Goal: Complete application form

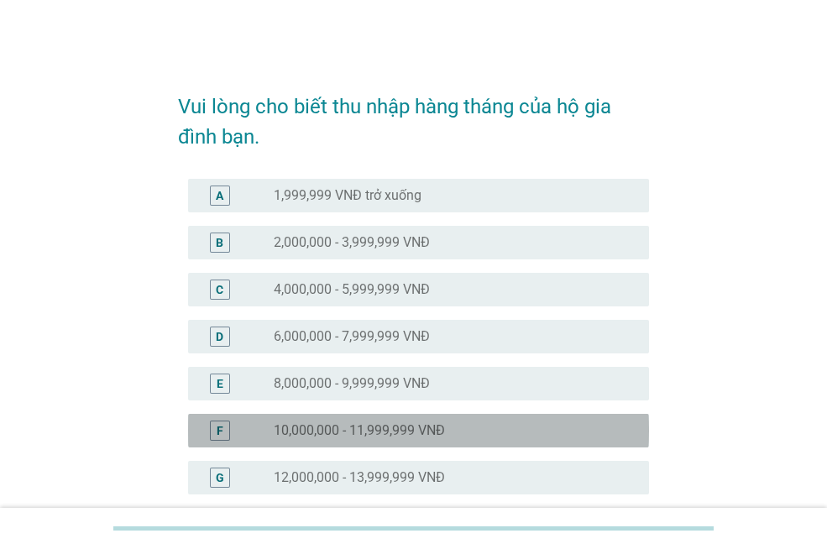
click at [423, 426] on label "10,000,000 - 11,999,999 VNĐ" at bounding box center [359, 430] width 171 height 17
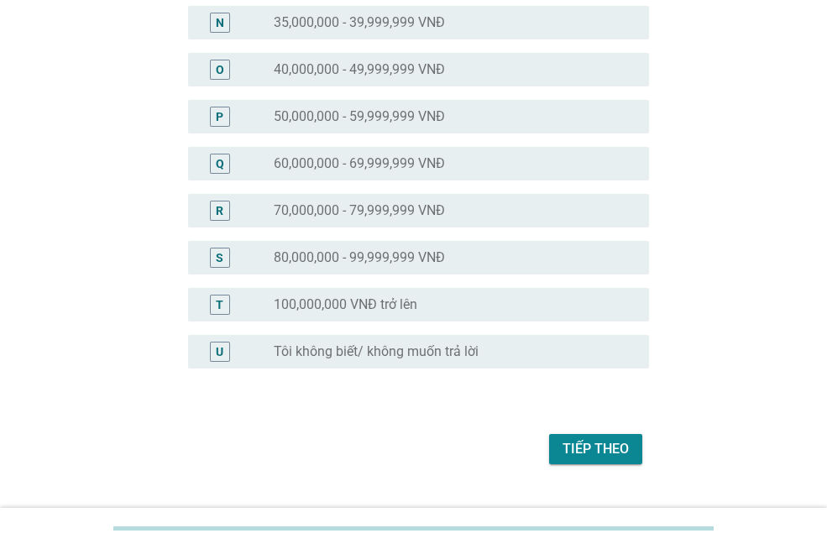
scroll to position [820, 0]
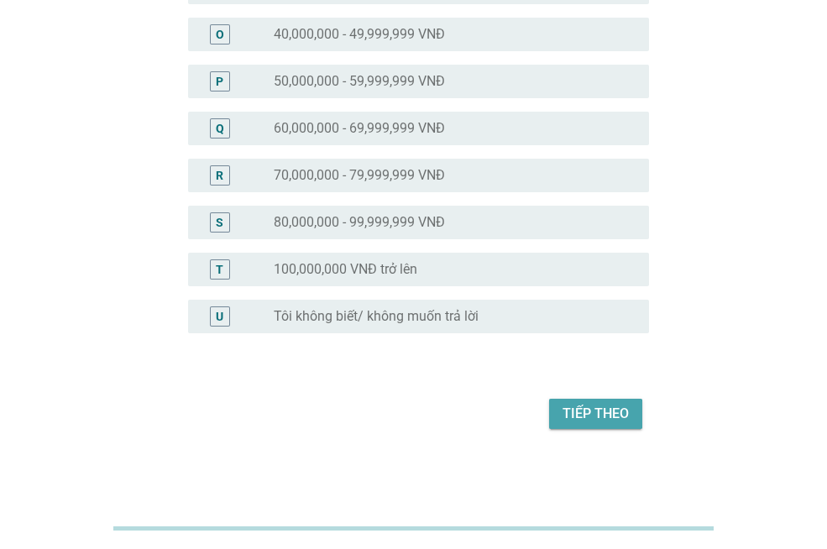
click at [575, 416] on div "Tiếp theo" at bounding box center [596, 414] width 66 height 20
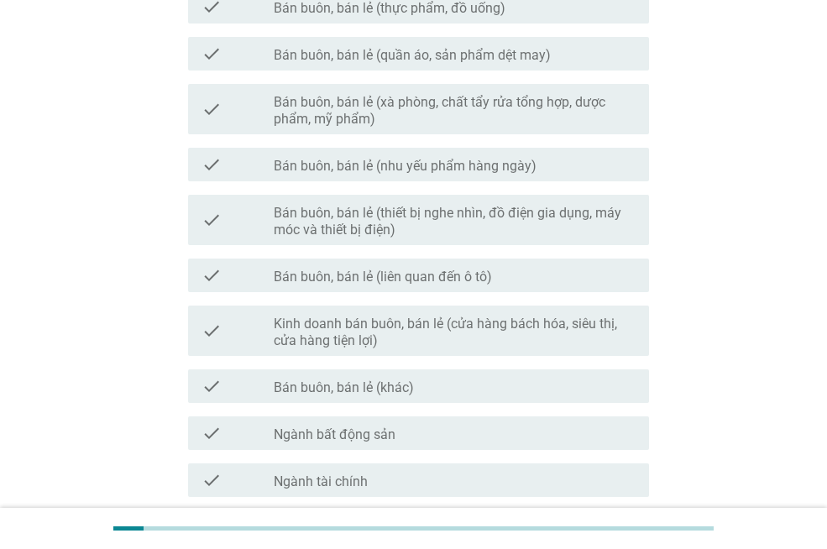
scroll to position [607, 0]
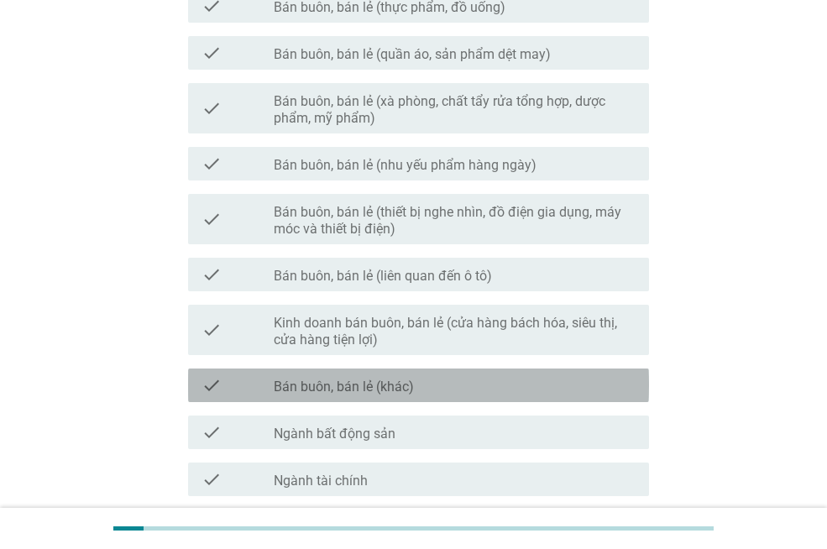
click at [505, 386] on div "check_box_outline_blank Bán buôn, bán lẻ (khác)" at bounding box center [455, 385] width 362 height 20
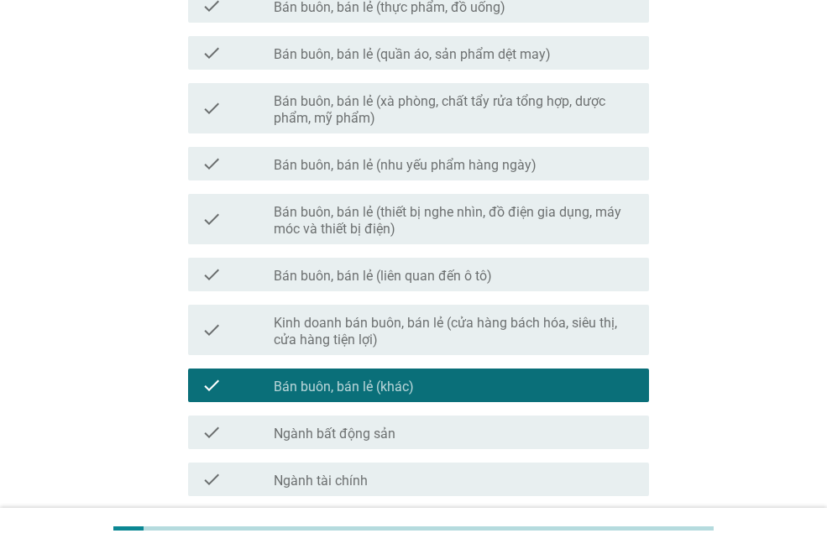
scroll to position [938, 0]
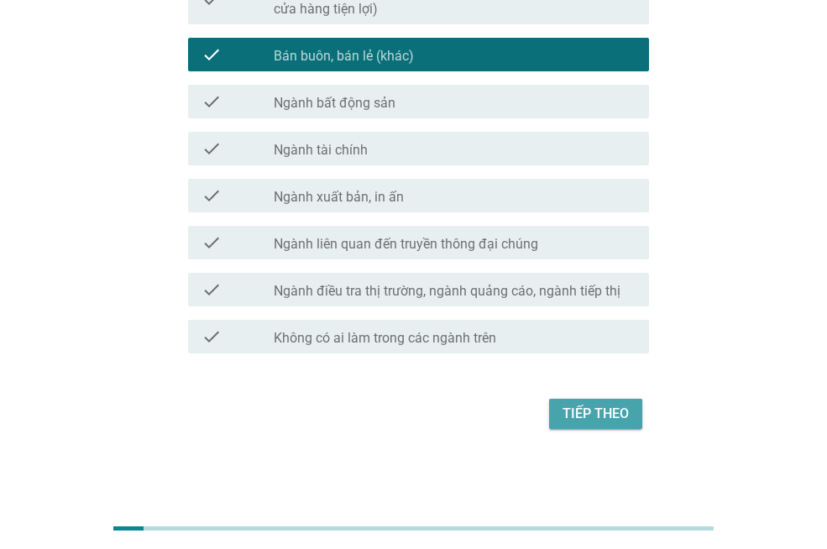
click at [589, 411] on div "Tiếp theo" at bounding box center [596, 414] width 66 height 20
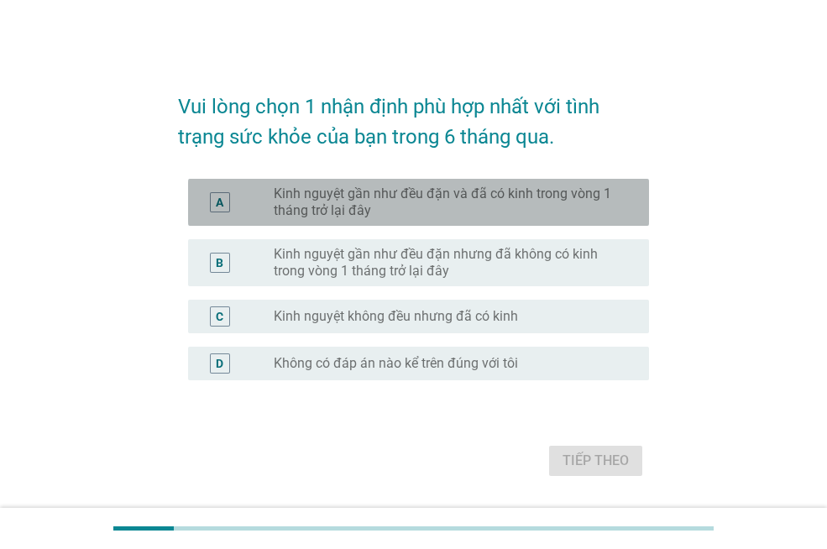
click at [536, 201] on label "Kinh nguyệt gần như đều đặn và đã có kinh trong vòng 1 tháng trở lại đây" at bounding box center [448, 203] width 348 height 34
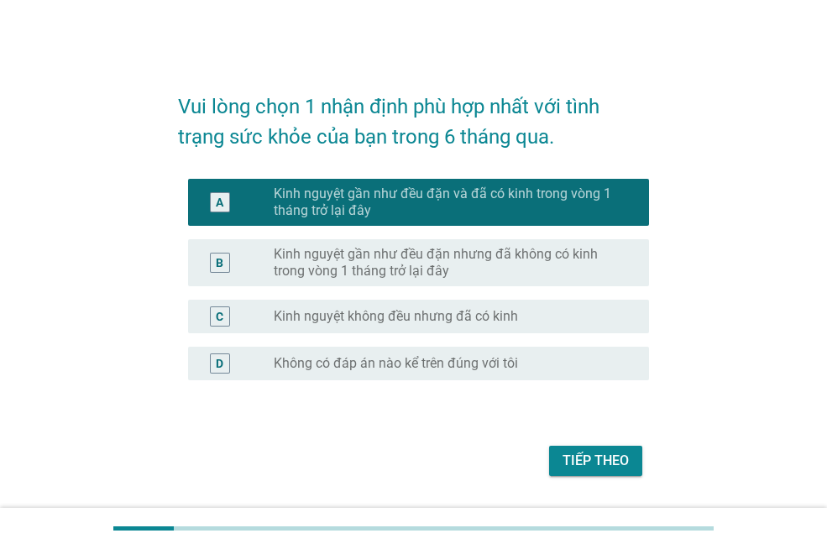
click at [605, 458] on div "Tiếp theo" at bounding box center [596, 461] width 66 height 20
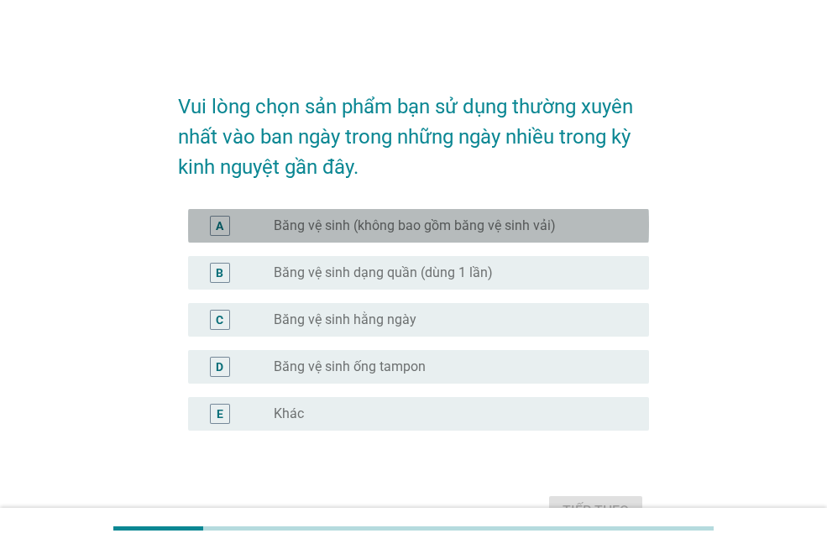
click at [519, 225] on label "Băng vệ sinh (không bao gồm băng vệ sinh vải)" at bounding box center [415, 225] width 282 height 17
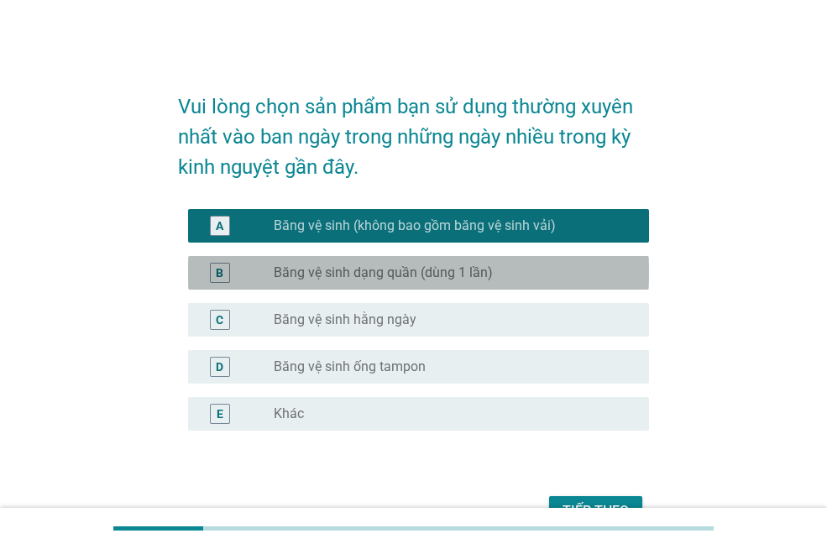
click at [521, 263] on div "radio_button_unchecked Băng vệ sinh dạng quần (dùng 1 lần)" at bounding box center [455, 273] width 362 height 20
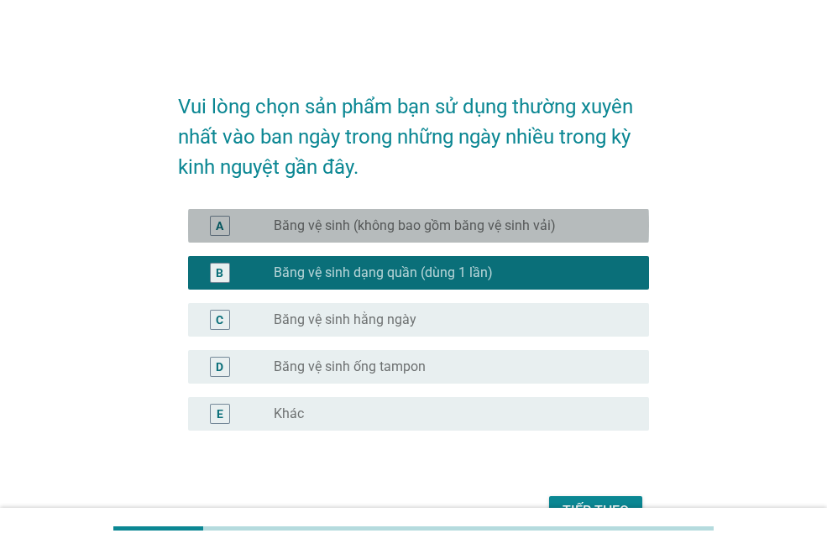
click at [528, 235] on div "radio_button_unchecked Băng vệ sinh (không bao gồm băng vệ sinh vải)" at bounding box center [455, 226] width 362 height 20
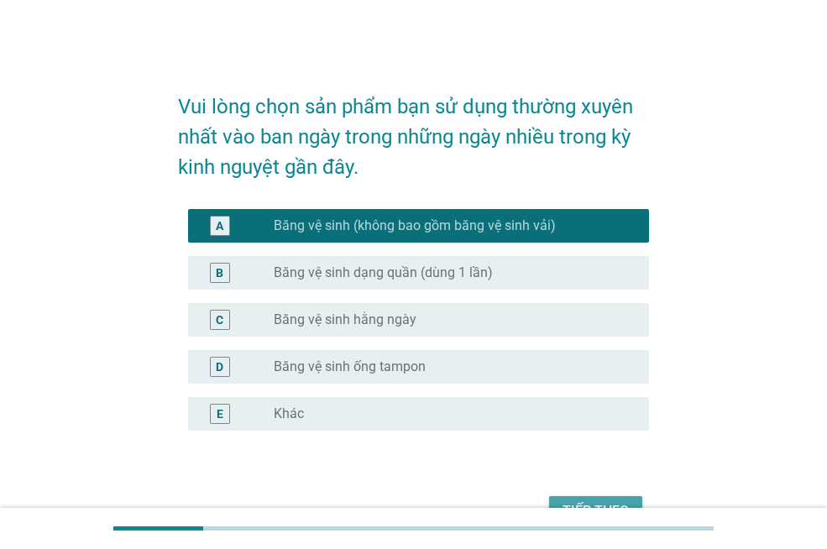
click at [613, 498] on button "Tiếp theo" at bounding box center [595, 511] width 93 height 30
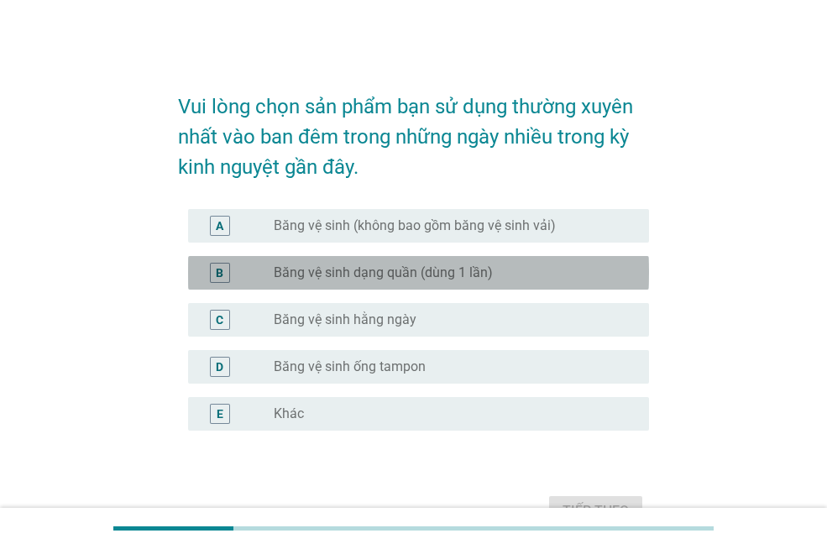
click at [511, 272] on div "radio_button_unchecked Băng vệ sinh dạng quần (dùng 1 lần)" at bounding box center [448, 272] width 348 height 17
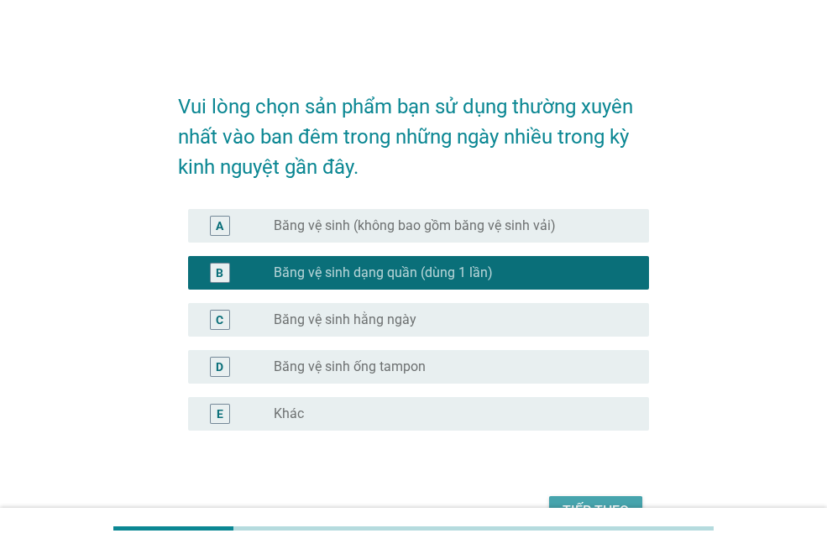
click at [597, 496] on button "Tiếp theo" at bounding box center [595, 511] width 93 height 30
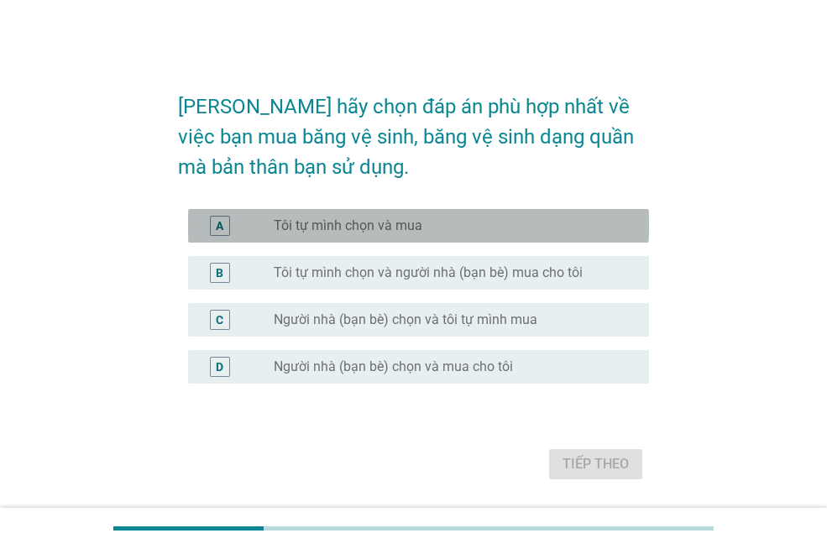
click at [462, 222] on div "radio_button_unchecked Tôi tự mình chọn và mua" at bounding box center [448, 225] width 348 height 17
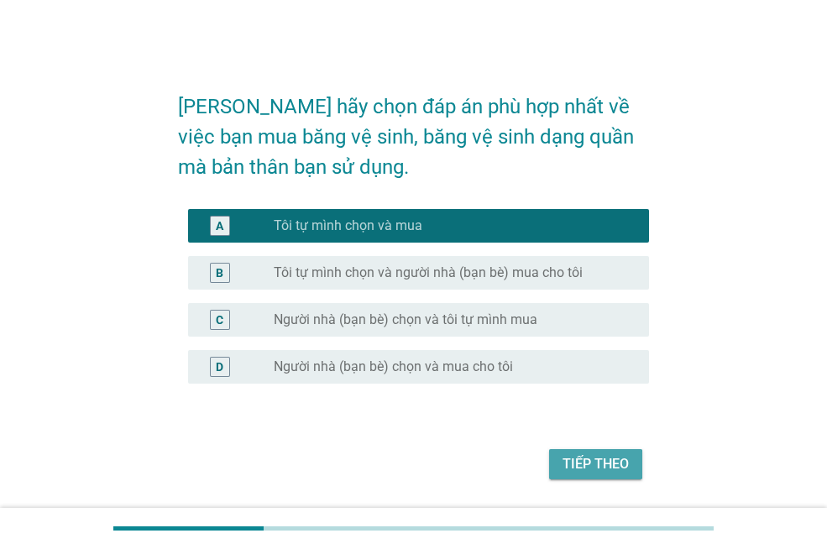
click at [615, 464] on div "Tiếp theo" at bounding box center [596, 464] width 66 height 20
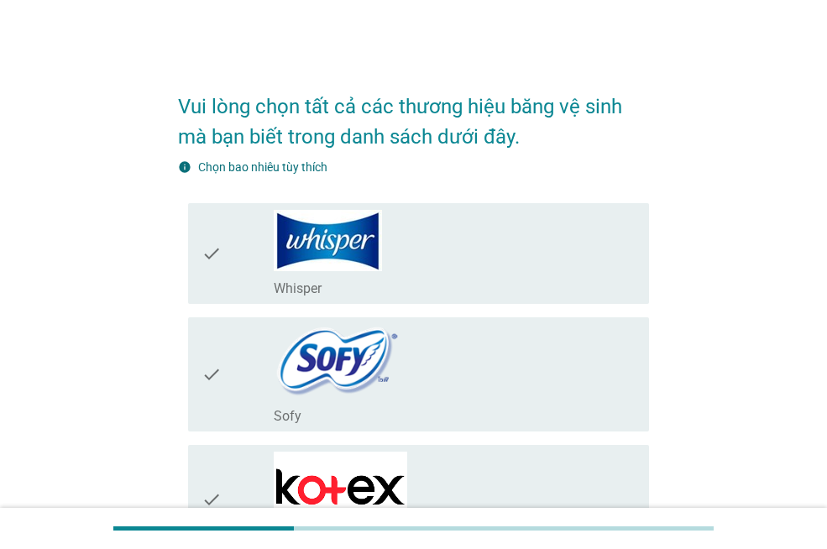
click at [462, 198] on div "check check_box_outline_blank Whisper" at bounding box center [413, 253] width 471 height 114
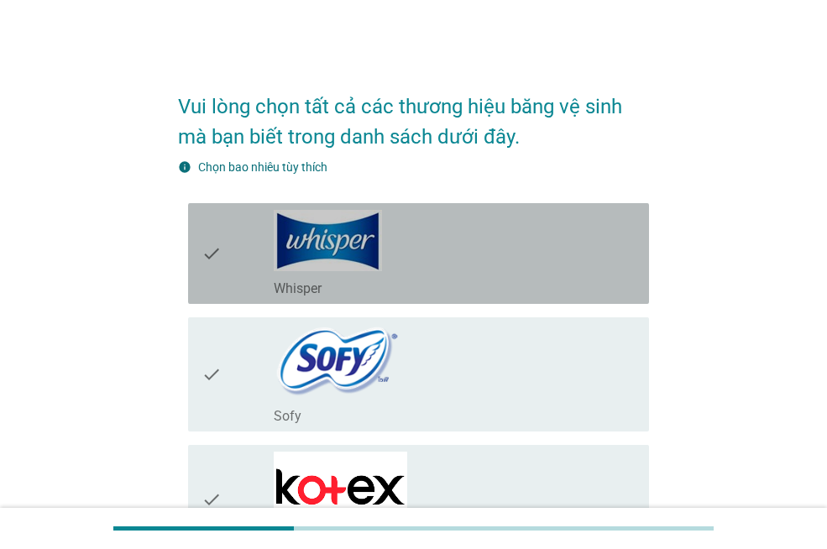
click at [464, 250] on div "check_box_outline_blank Whisper" at bounding box center [455, 253] width 362 height 87
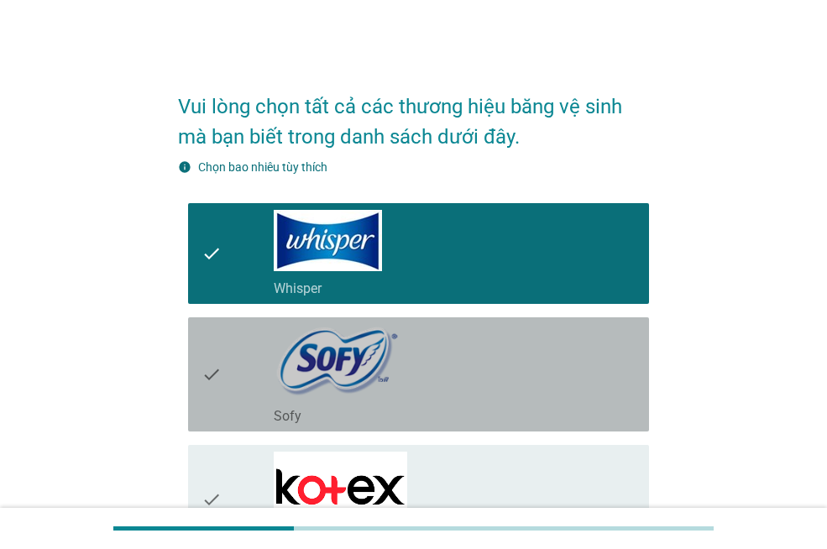
click at [456, 375] on div "check_box_outline_blank Sofy" at bounding box center [455, 374] width 362 height 101
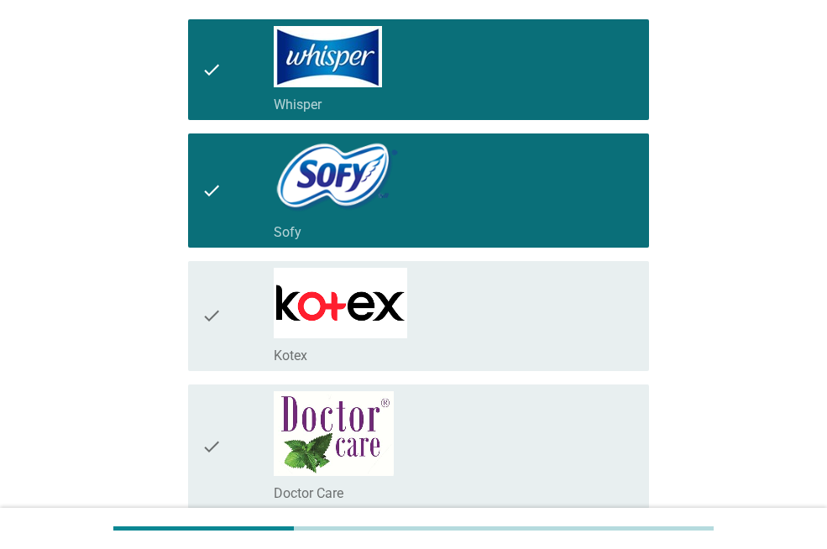
scroll to position [189, 0]
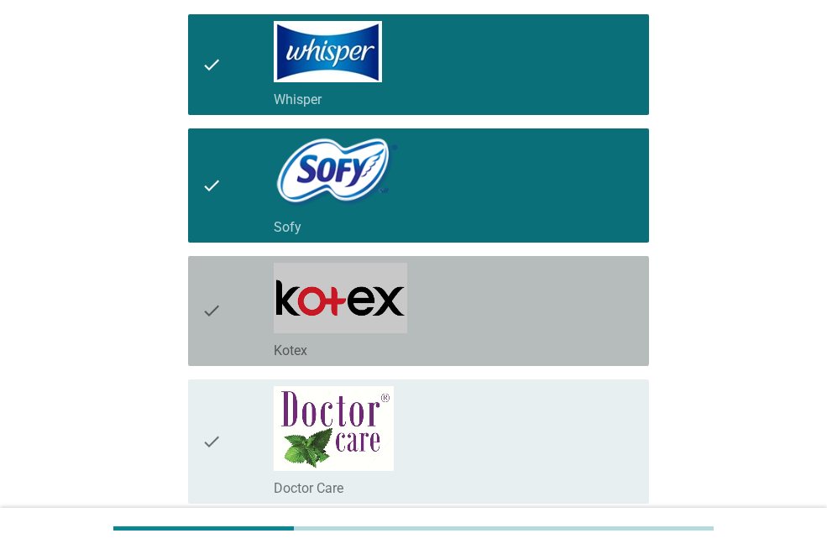
click at [455, 306] on div "check_box_outline_blank Kotex" at bounding box center [455, 311] width 362 height 97
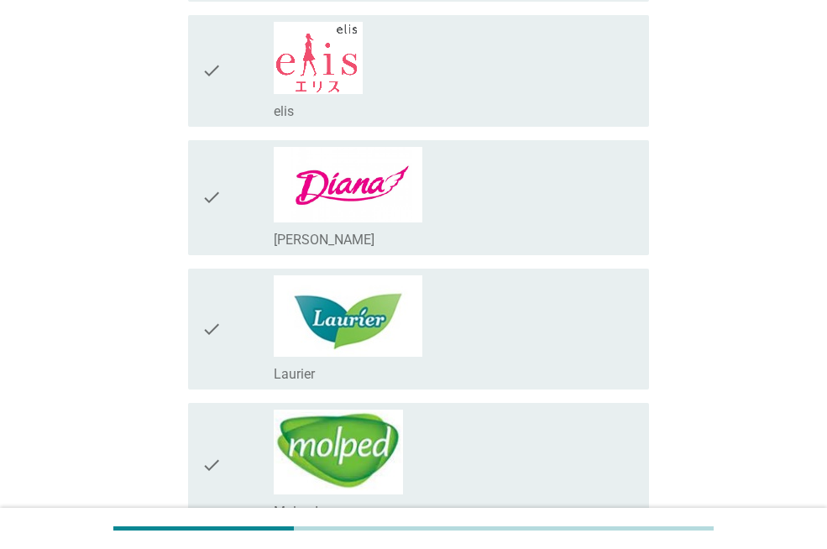
scroll to position [694, 0]
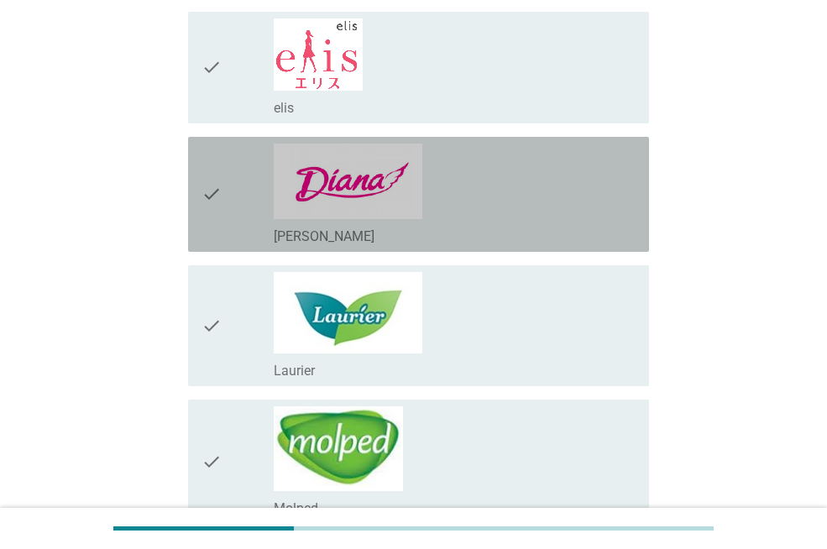
click at [511, 181] on div "check_box_outline_blank [PERSON_NAME]" at bounding box center [455, 195] width 362 height 102
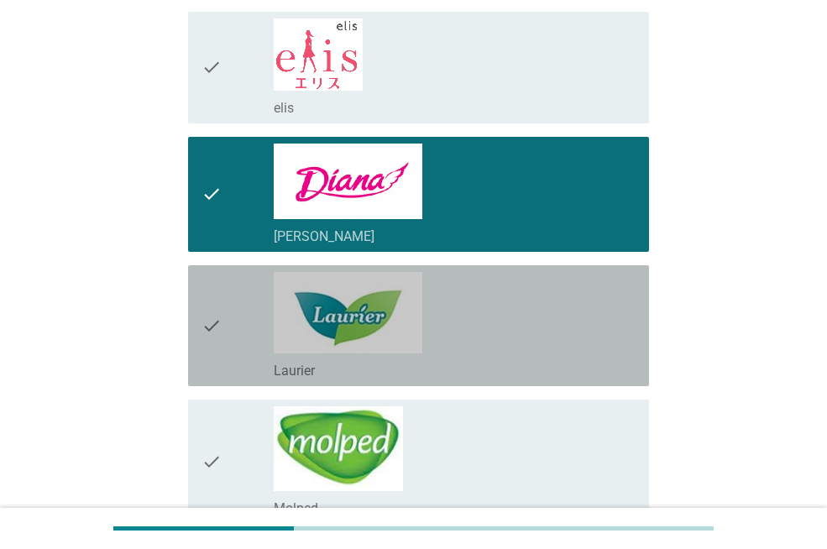
click at [488, 325] on div "check_box_outline_blank Laurier" at bounding box center [455, 325] width 362 height 107
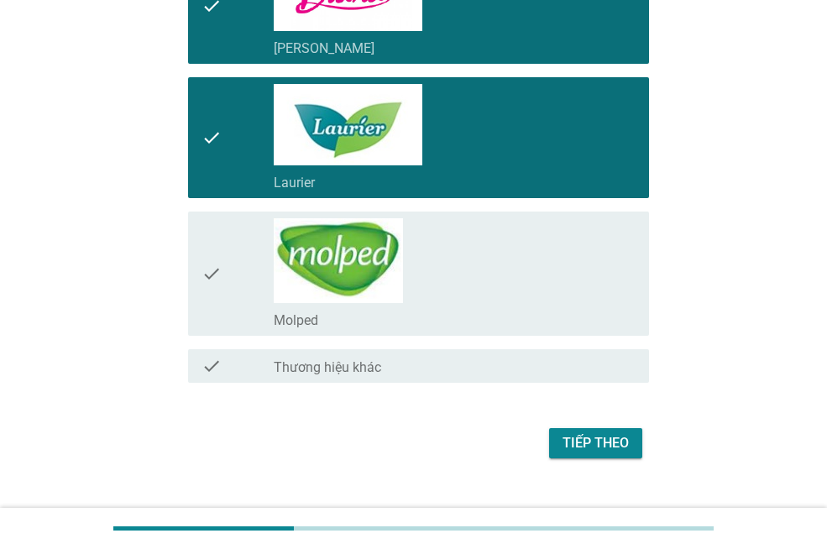
scroll to position [885, 0]
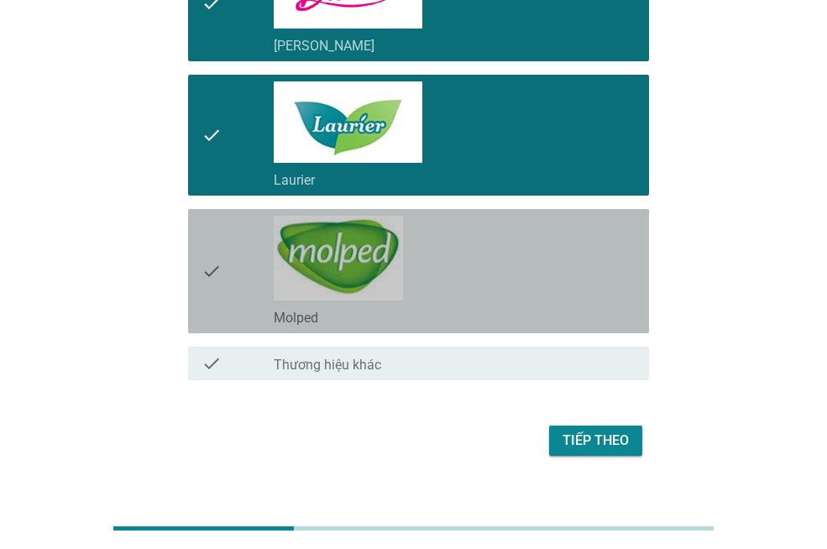
click at [472, 273] on div "check_box_outline_blank Molped" at bounding box center [455, 271] width 362 height 111
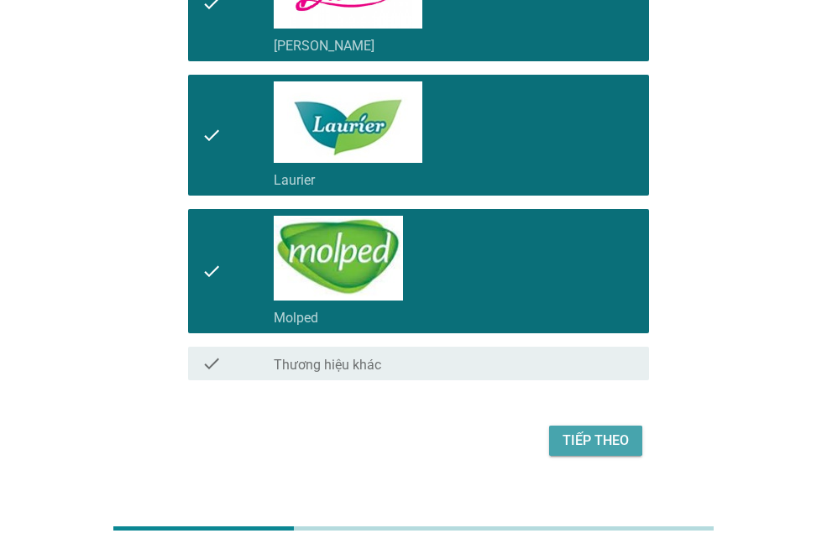
click at [608, 448] on div "Tiếp theo" at bounding box center [596, 441] width 66 height 20
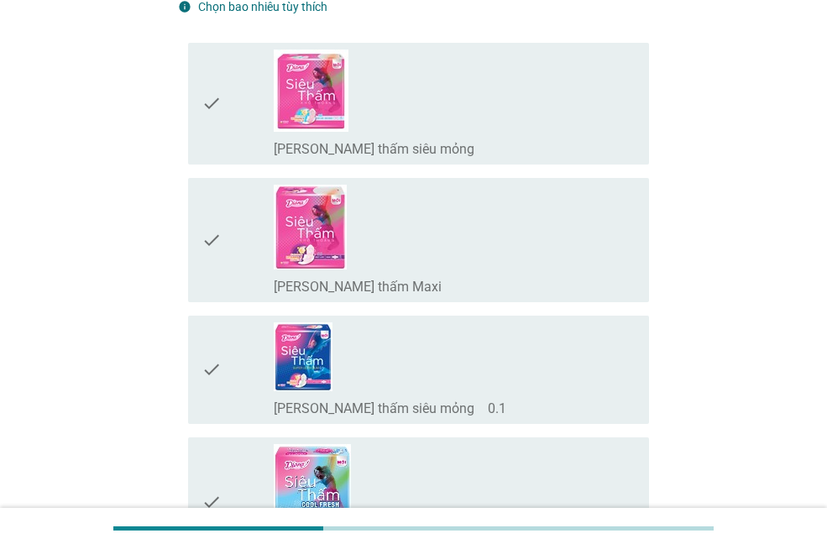
scroll to position [162, 0]
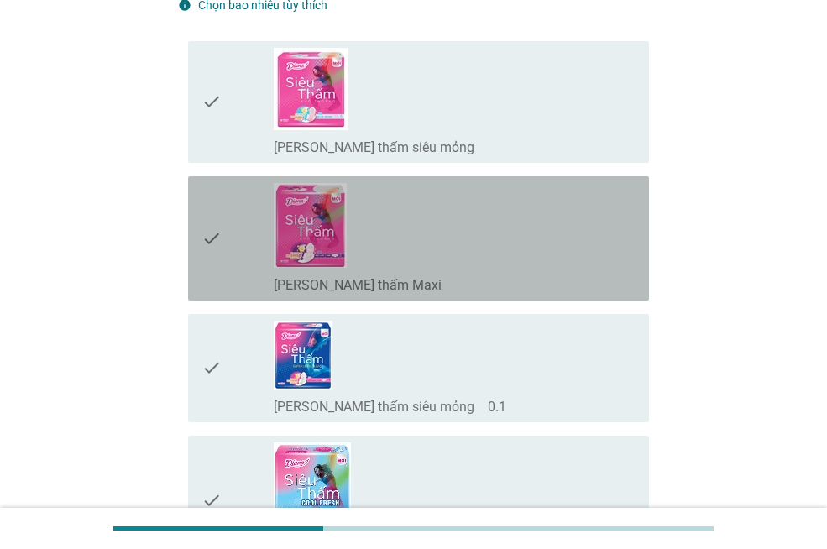
click at [521, 245] on div "check_box_outline_blank [PERSON_NAME] thấm Maxi" at bounding box center [455, 238] width 362 height 111
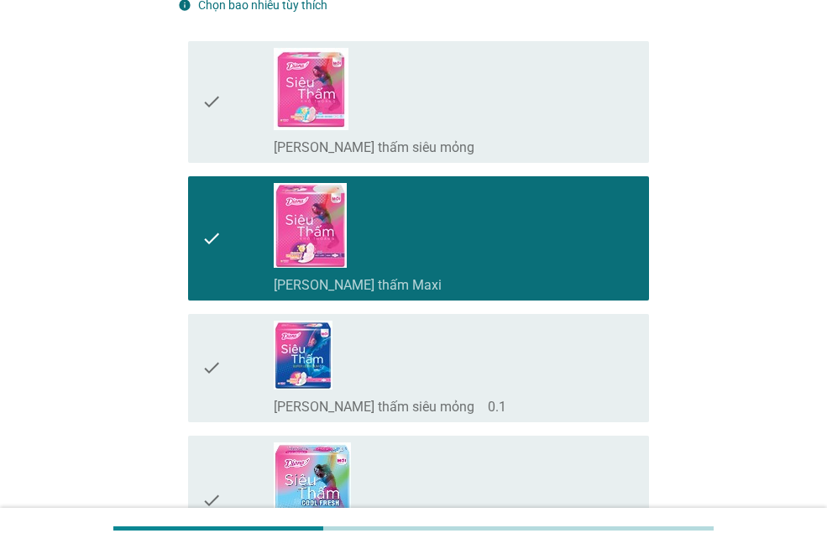
click at [521, 245] on div "check_box_outline_blank [PERSON_NAME] thấm Maxi" at bounding box center [455, 238] width 362 height 111
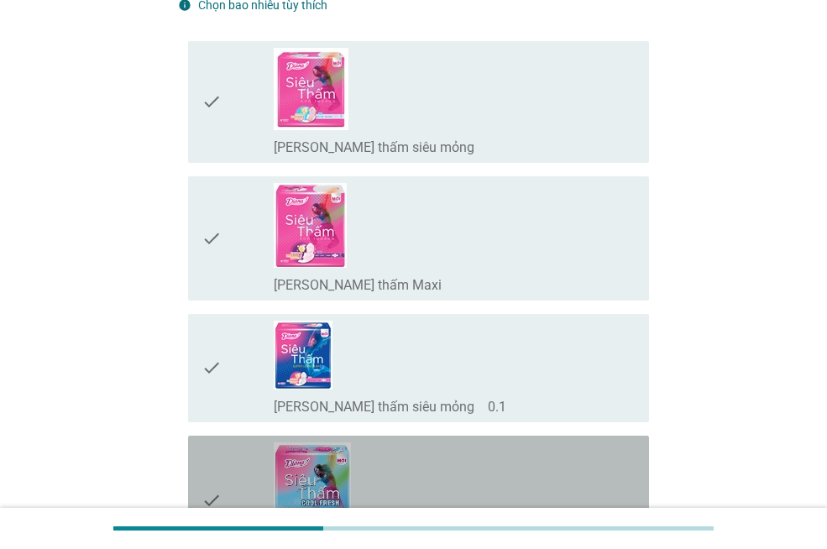
click at [503, 466] on div "check_box_outline_blank [PERSON_NAME] thấm COOL FRESH" at bounding box center [455, 501] width 362 height 117
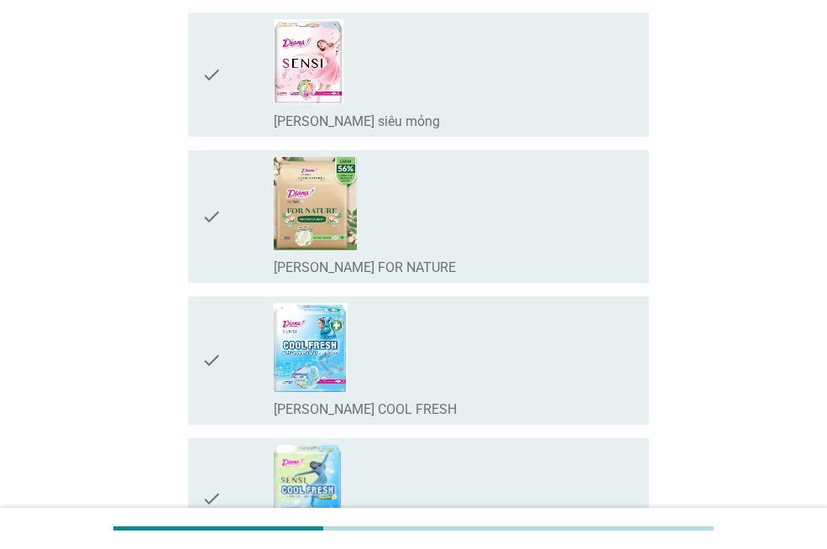
scroll to position [730, 0]
click at [468, 105] on div "check_box_outline_blank [PERSON_NAME] SENSI siêu mỏng" at bounding box center [455, 73] width 362 height 111
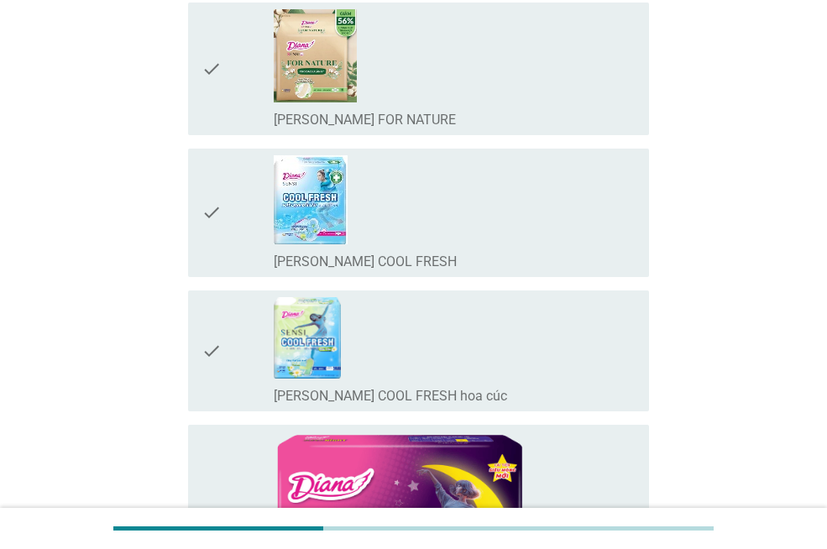
scroll to position [877, 0]
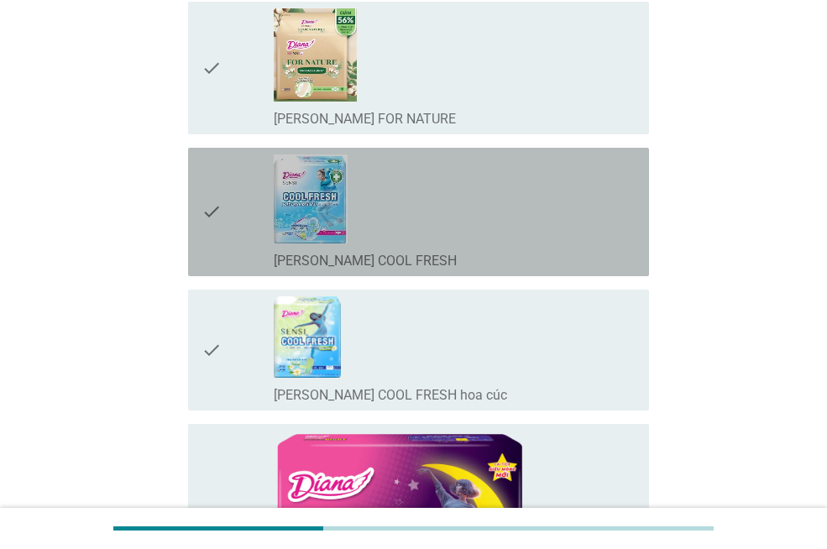
click at [469, 215] on div "check_box_outline_blank [PERSON_NAME] SENSI COOL FRESH" at bounding box center [455, 212] width 362 height 115
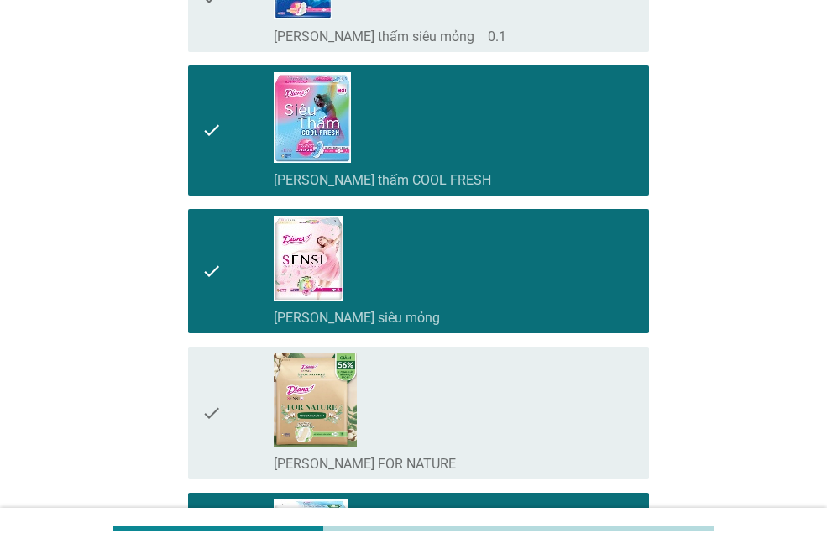
scroll to position [521, 0]
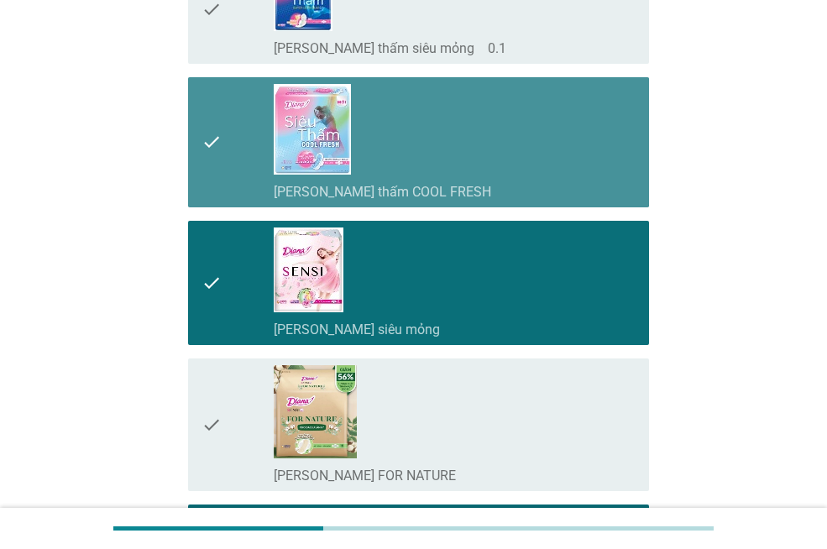
click at [542, 160] on div "check_box_outline_blank [PERSON_NAME] thấm COOL FRESH" at bounding box center [455, 142] width 362 height 117
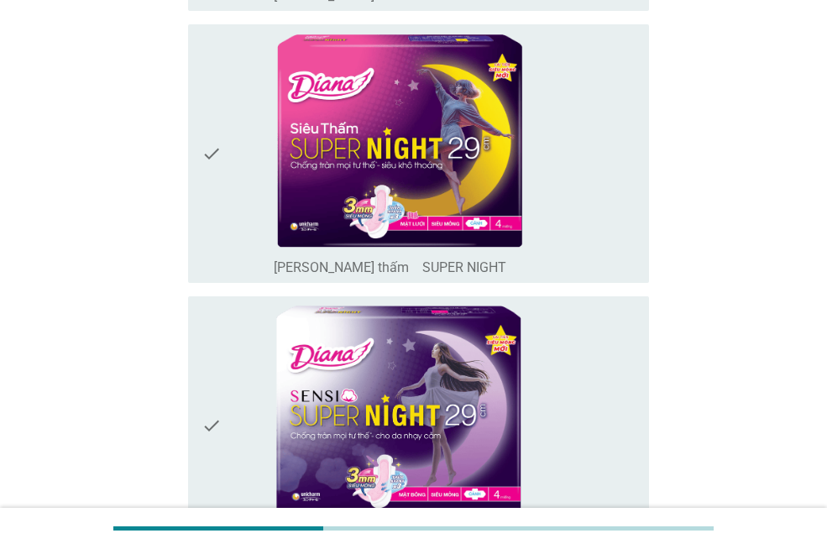
scroll to position [1284, 0]
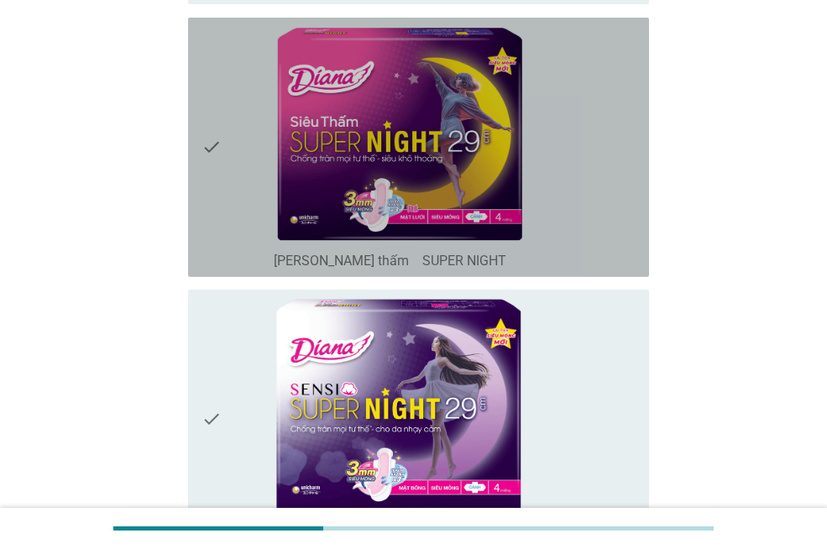
click at [532, 212] on div "check_box_outline_blank [PERSON_NAME] thấm　SUPER NIGHT" at bounding box center [455, 147] width 362 height 246
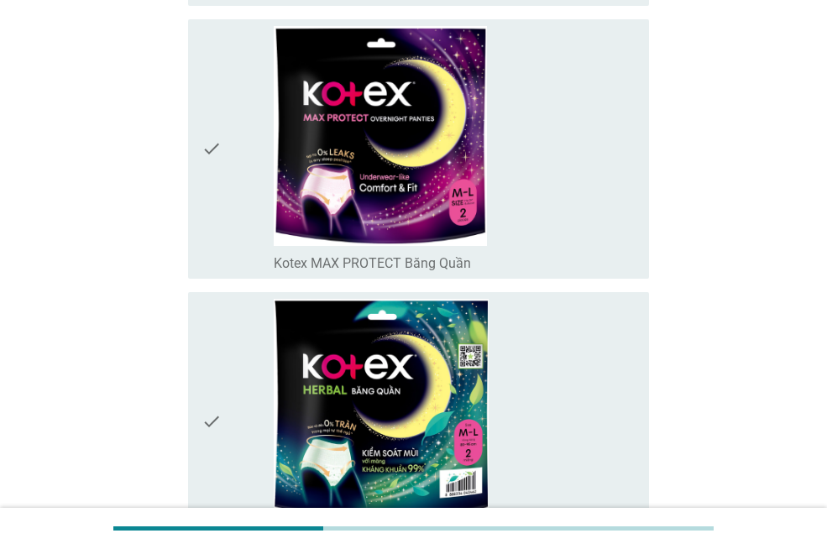
scroll to position [4650, 0]
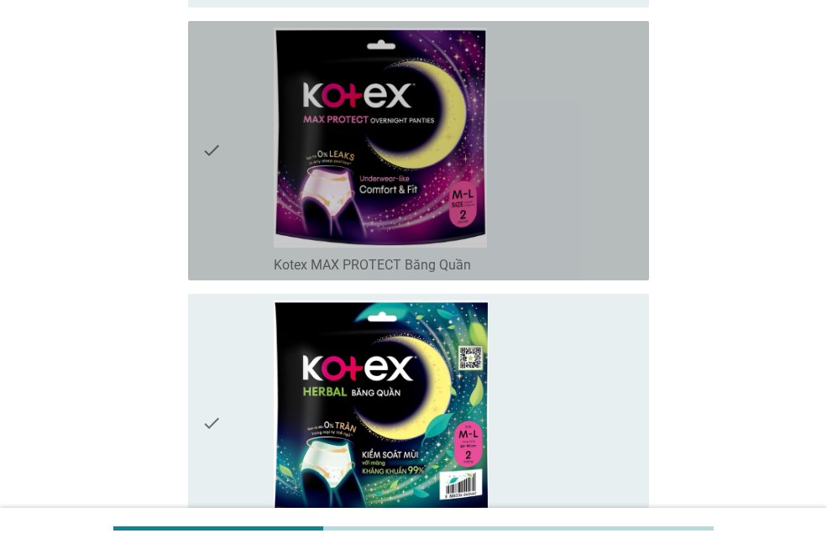
click at [541, 149] on div "check_box_outline_blank Kotex MAX PROTECT Băng Quần" at bounding box center [455, 151] width 362 height 246
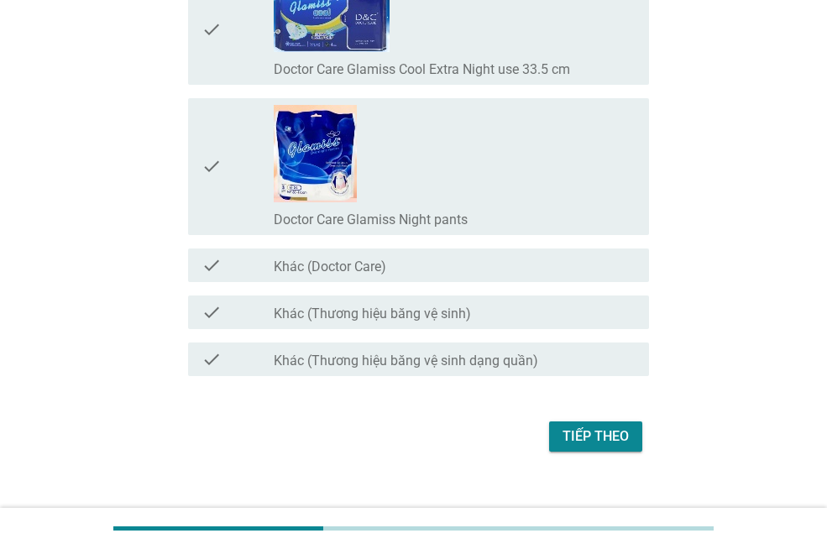
scroll to position [13281, 0]
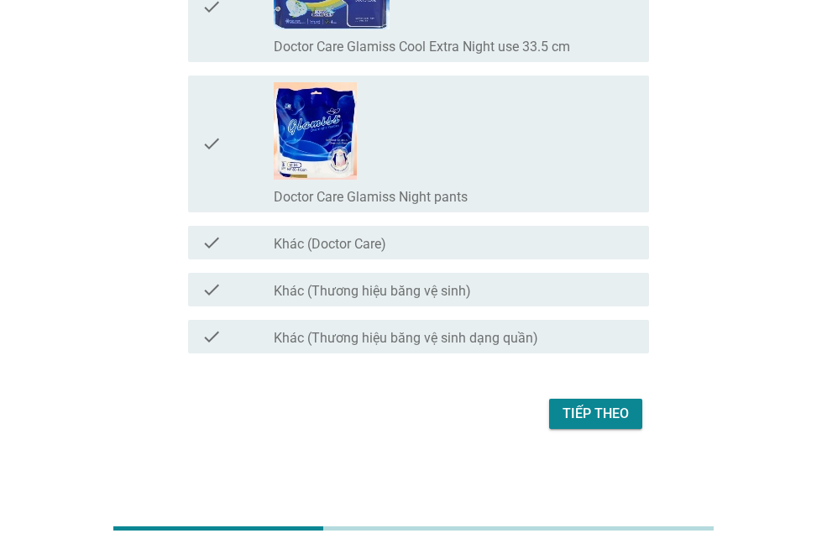
click at [614, 411] on div "Tiếp theo" at bounding box center [596, 414] width 66 height 20
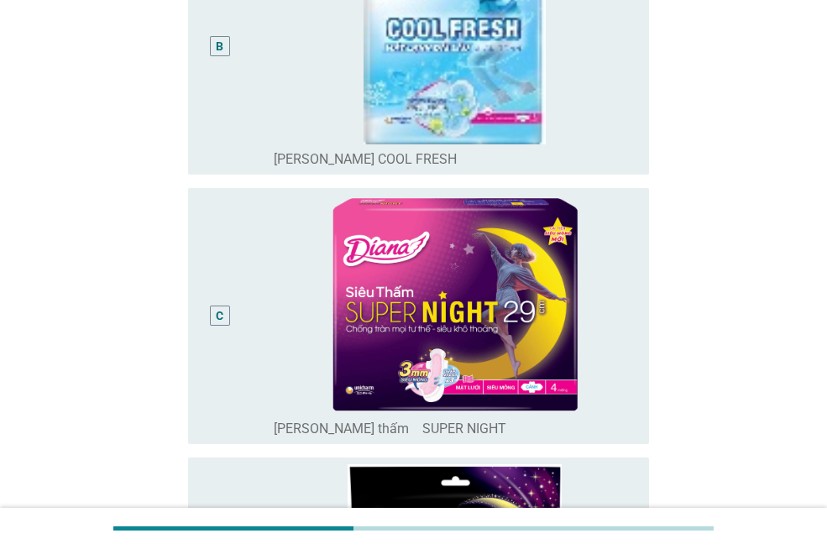
scroll to position [562, 0]
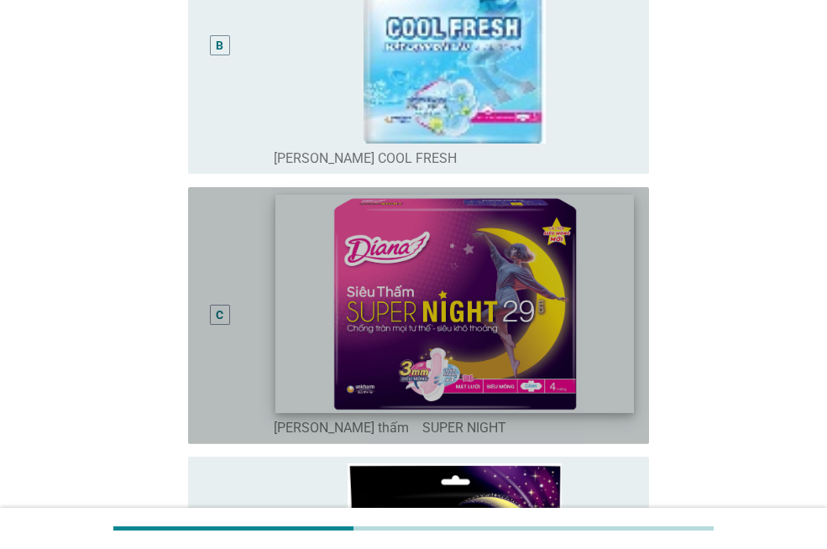
click at [443, 310] on img at bounding box center [454, 303] width 358 height 217
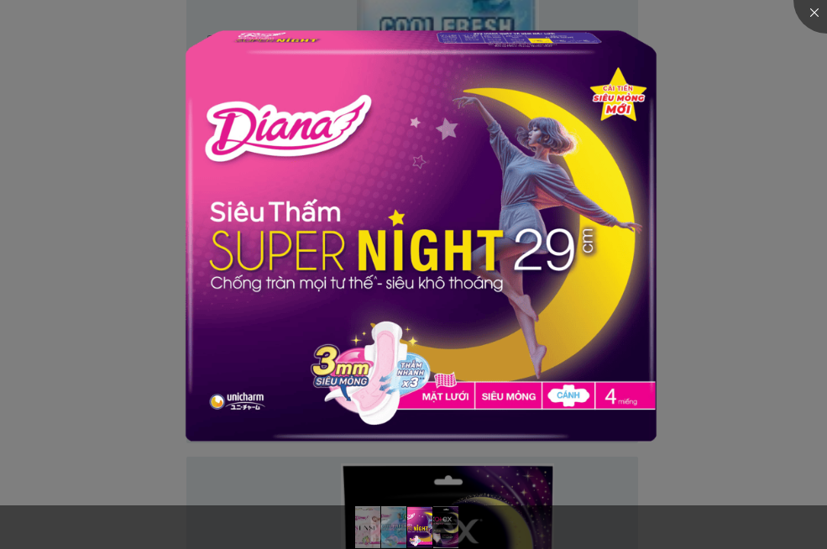
click at [743, 90] on div at bounding box center [413, 274] width 827 height 549
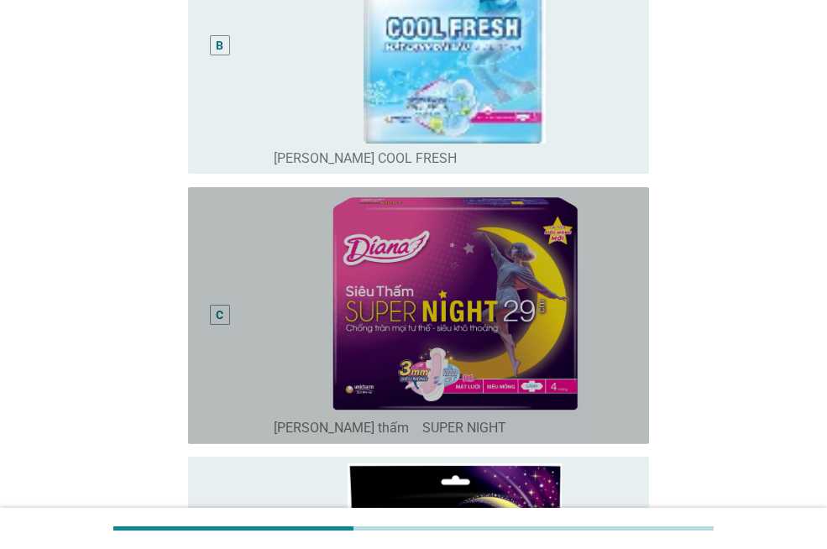
click at [219, 318] on div "C" at bounding box center [220, 315] width 8 height 18
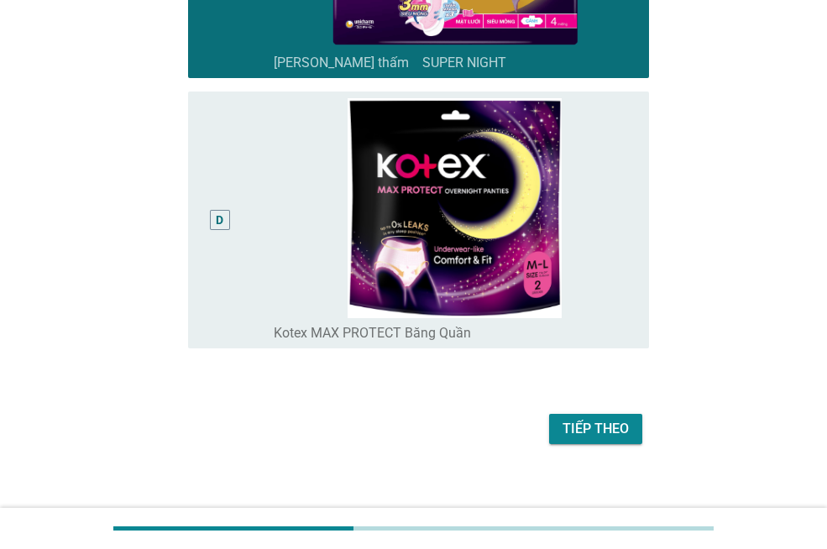
scroll to position [942, 0]
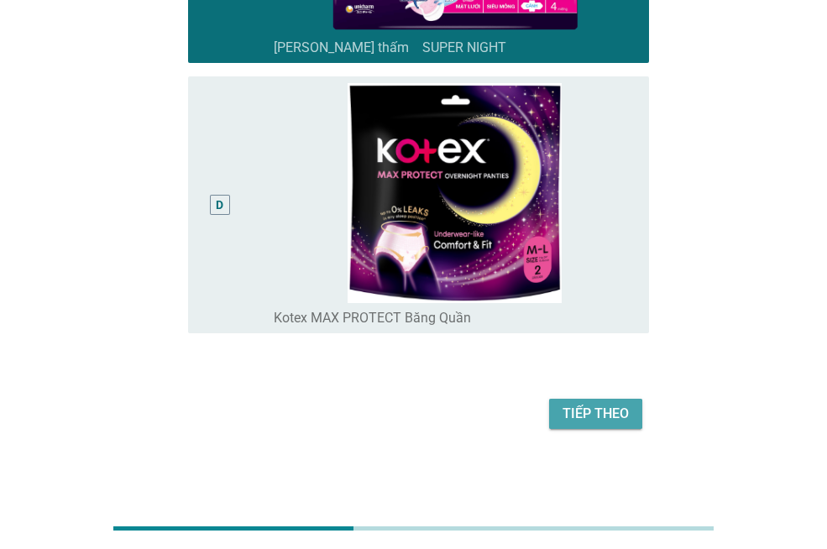
click at [602, 414] on div "Tiếp theo" at bounding box center [596, 414] width 66 height 20
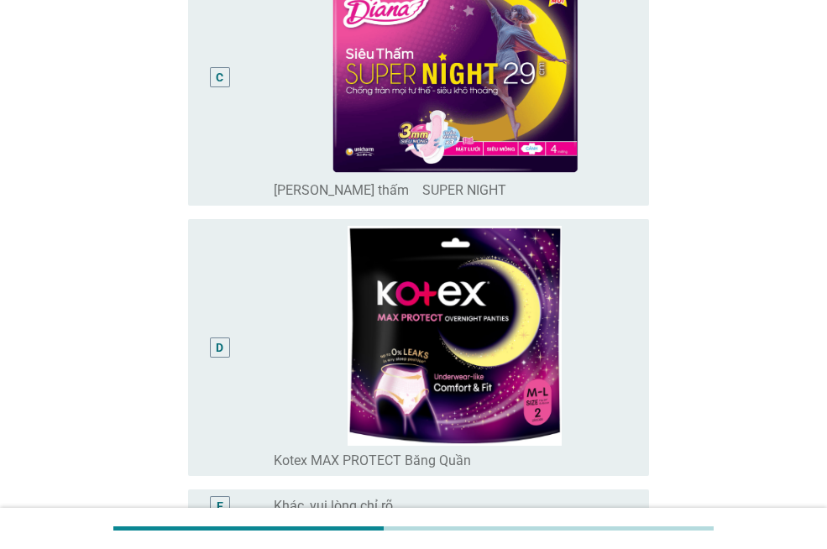
scroll to position [800, 0]
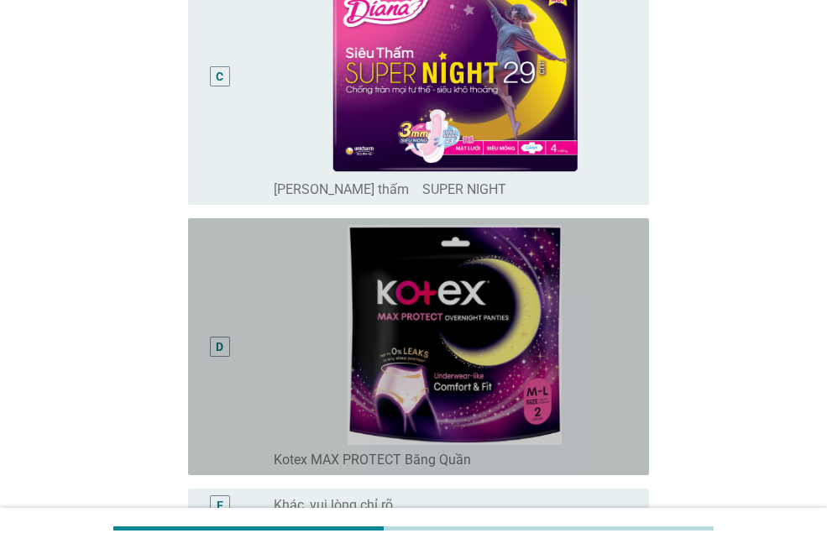
click at [233, 373] on div "D" at bounding box center [220, 347] width 36 height 244
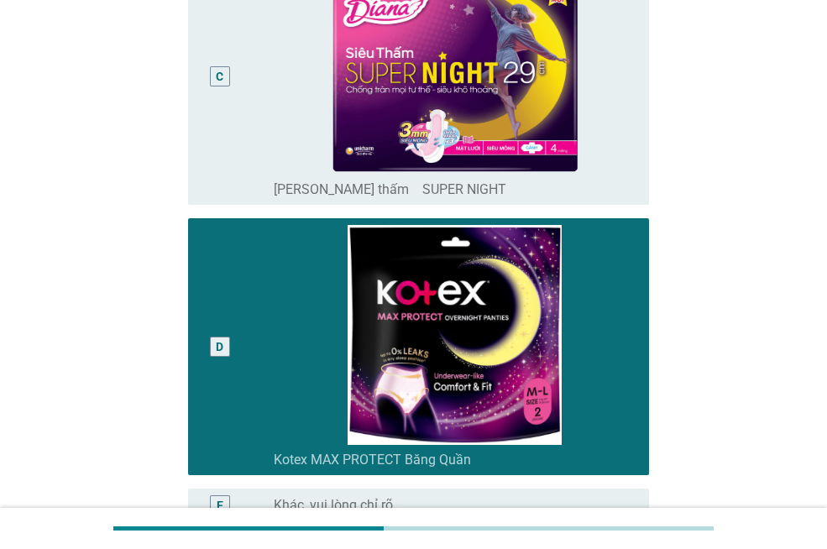
scroll to position [989, 0]
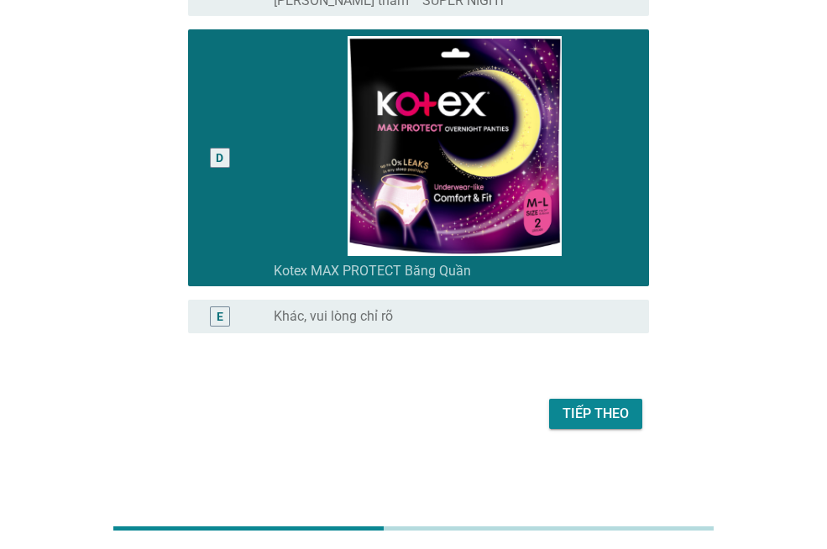
click at [614, 406] on div "Tiếp theo" at bounding box center [596, 414] width 66 height 20
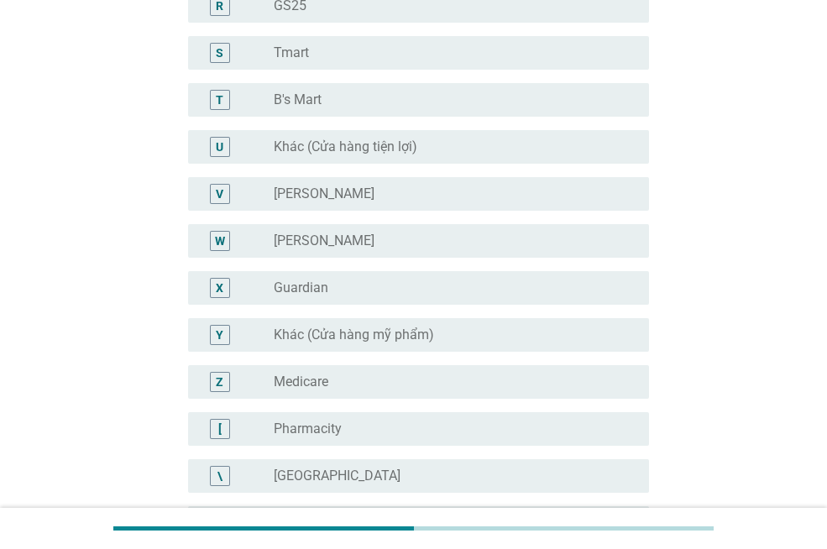
scroll to position [0, 0]
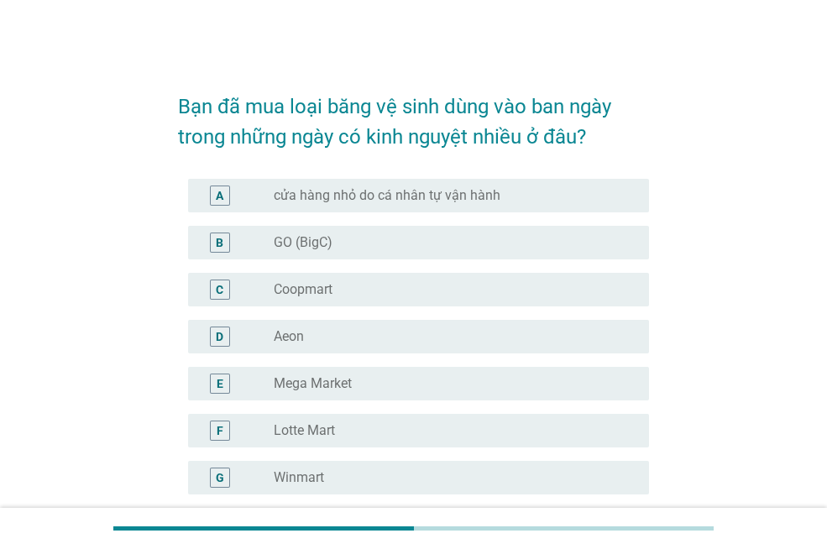
click at [463, 236] on div "radio_button_unchecked GO (BigC)" at bounding box center [448, 242] width 348 height 17
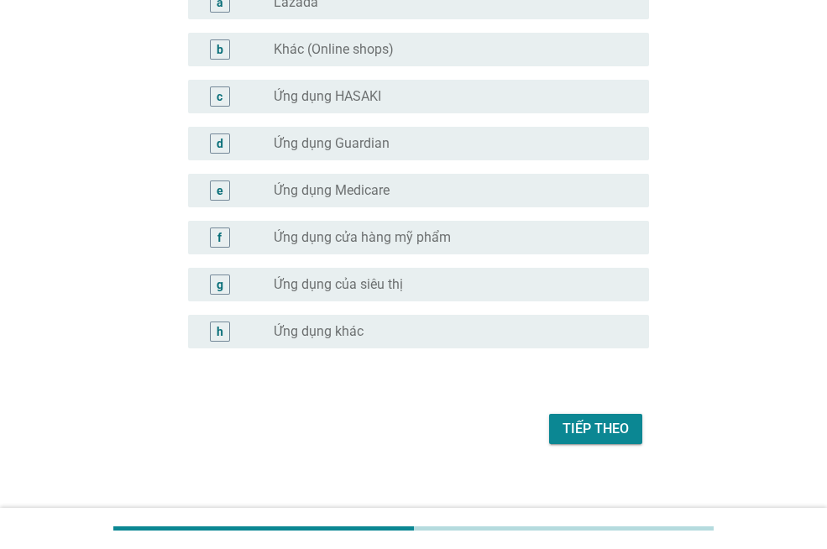
scroll to position [1713, 0]
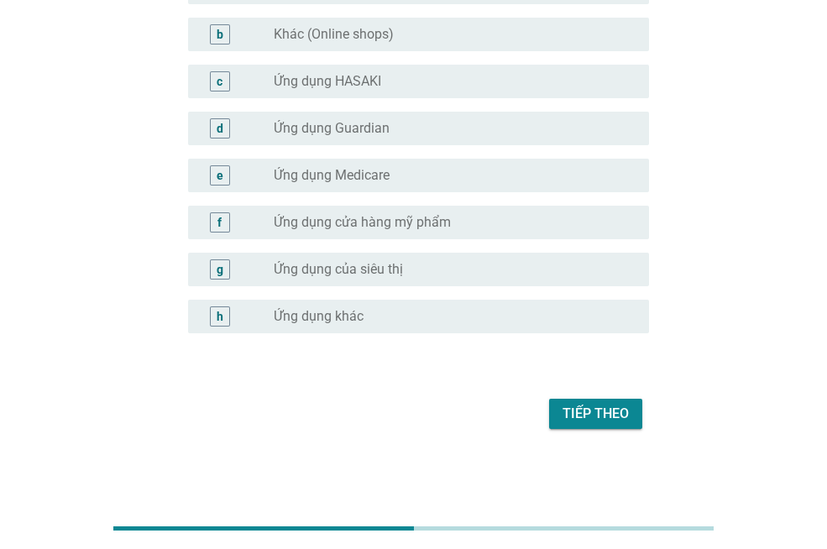
click at [589, 419] on div "Tiếp theo" at bounding box center [596, 414] width 66 height 20
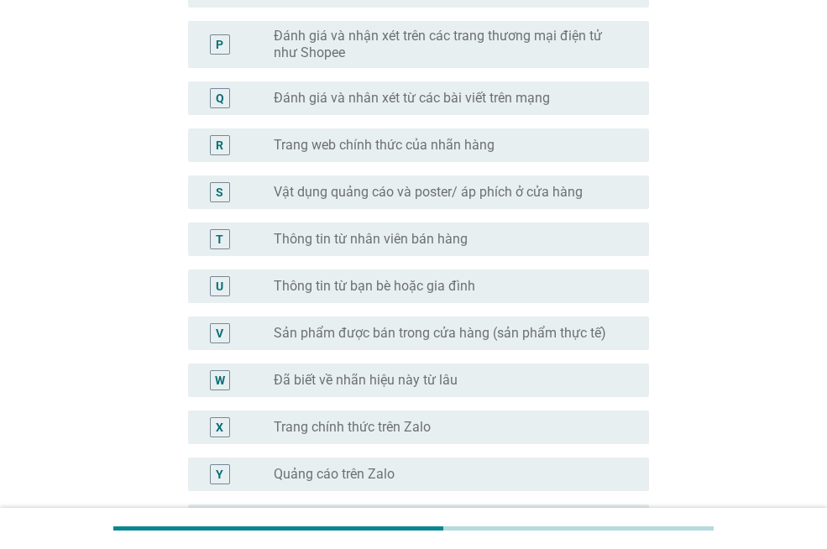
scroll to position [948, 0]
click at [597, 314] on div "V radio_button_unchecked Sản phẩm được bán trong cửa hàng (sản phẩm thực tế)" at bounding box center [413, 332] width 471 height 47
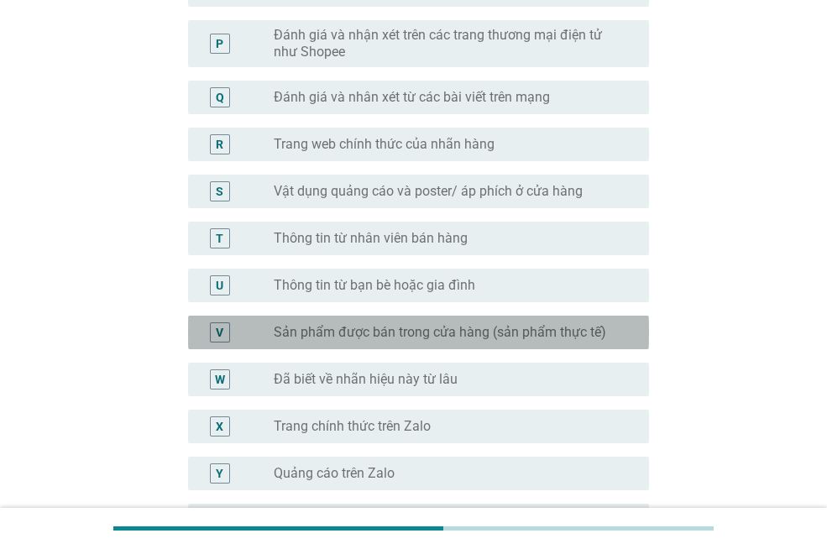
click at [607, 326] on div "radio_button_unchecked Sản phẩm được bán trong cửa hàng (sản phẩm thực tế)" at bounding box center [448, 332] width 348 height 17
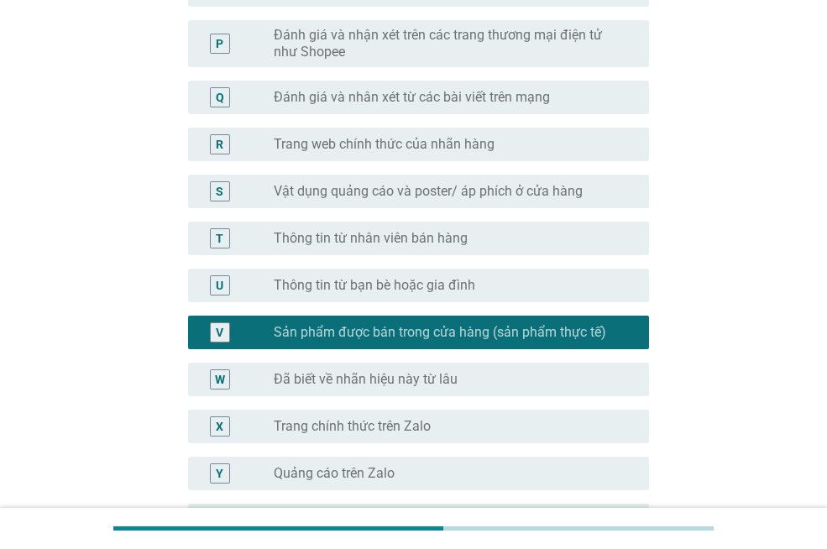
scroll to position [1152, 0]
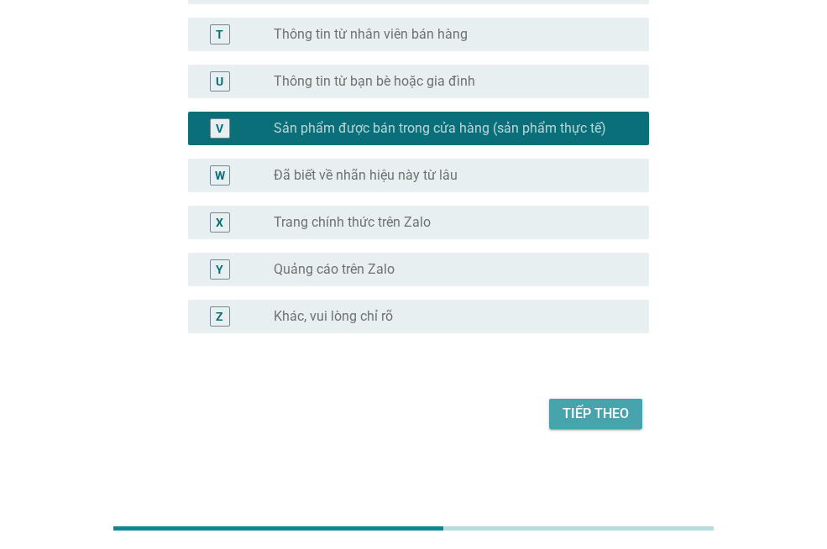
click at [627, 416] on div "Tiếp theo" at bounding box center [596, 414] width 66 height 20
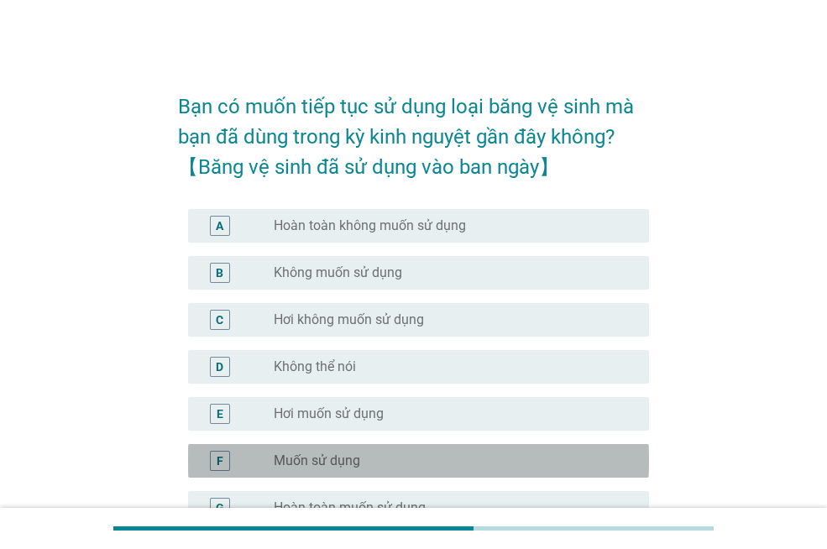
click at [567, 465] on div "radio_button_unchecked Muốn sử dụng" at bounding box center [448, 461] width 348 height 17
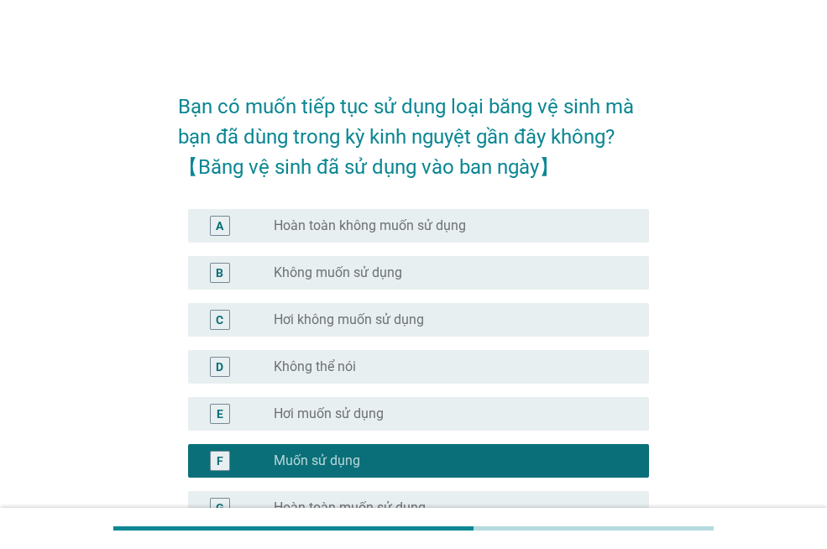
scroll to position [191, 0]
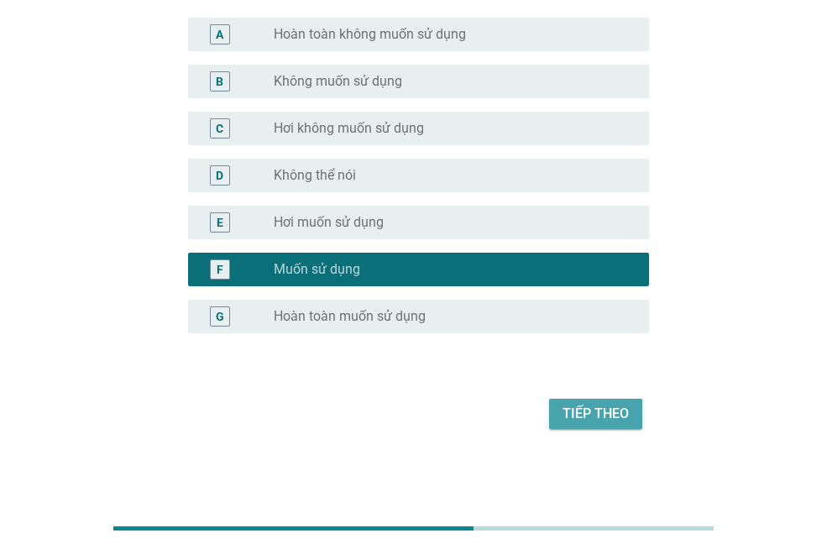
click at [619, 418] on div "Tiếp theo" at bounding box center [596, 414] width 66 height 20
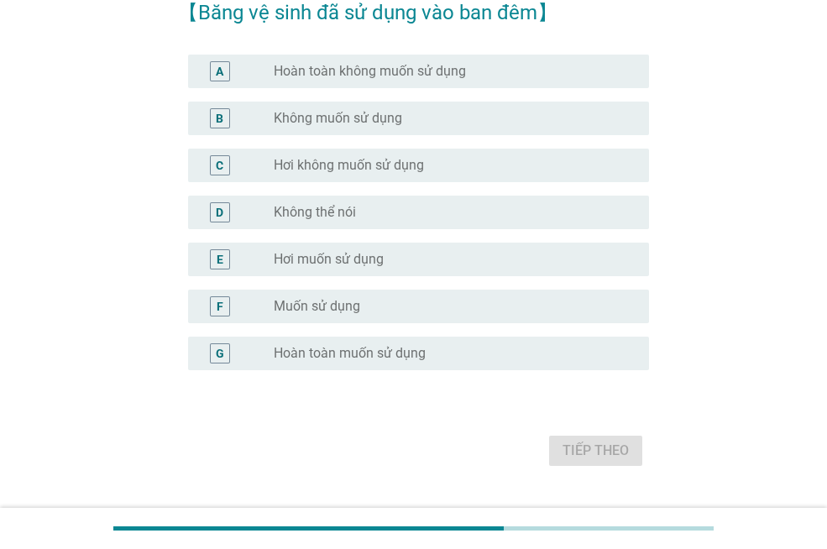
scroll to position [155, 0]
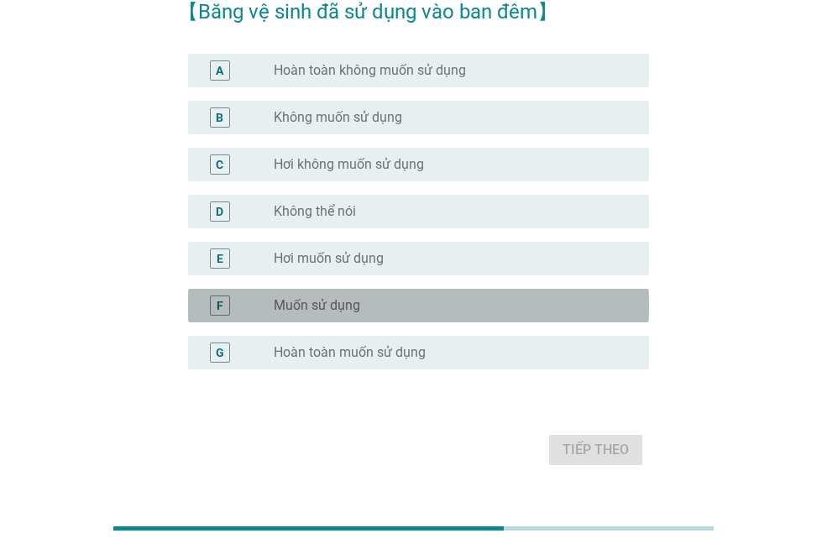
click at [493, 312] on div "radio_button_unchecked Muốn sử dụng" at bounding box center [448, 305] width 348 height 17
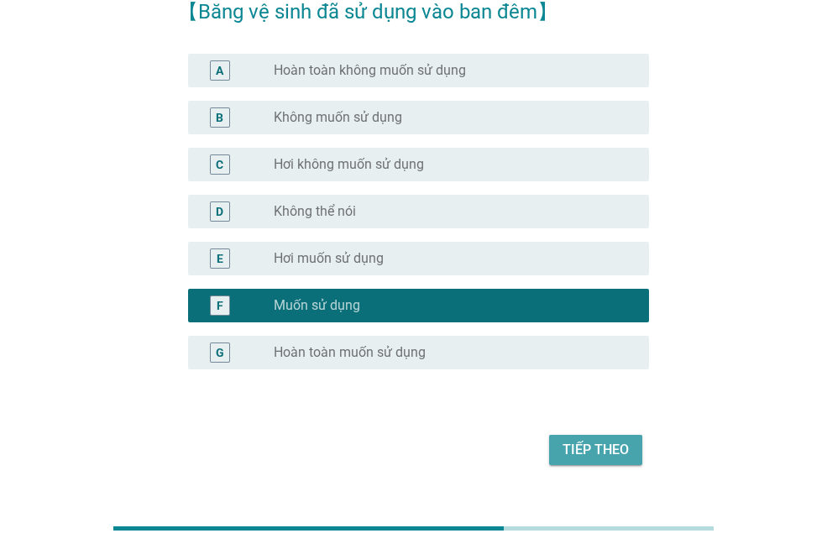
click at [613, 454] on div "Tiếp theo" at bounding box center [596, 450] width 66 height 20
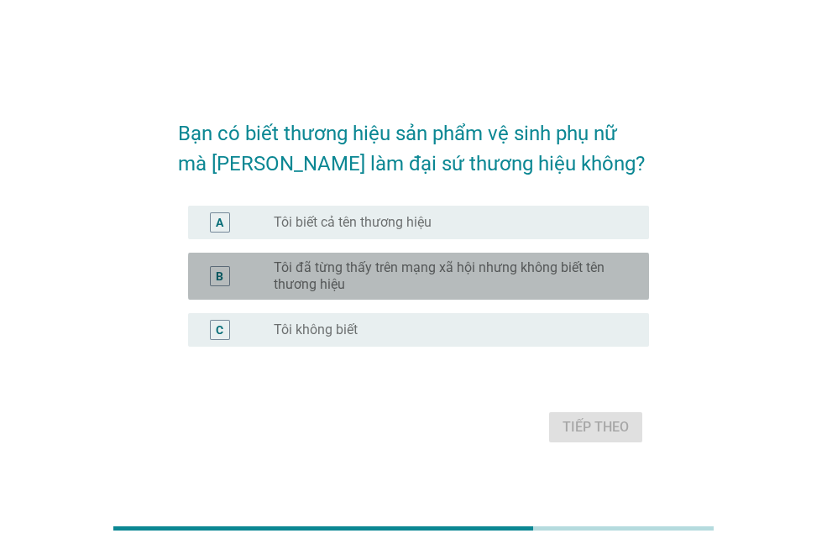
click at [511, 265] on label "Tôi đã từng thấy trên mạng xã hội nhưng không biết tên thương hiệu" at bounding box center [448, 276] width 348 height 34
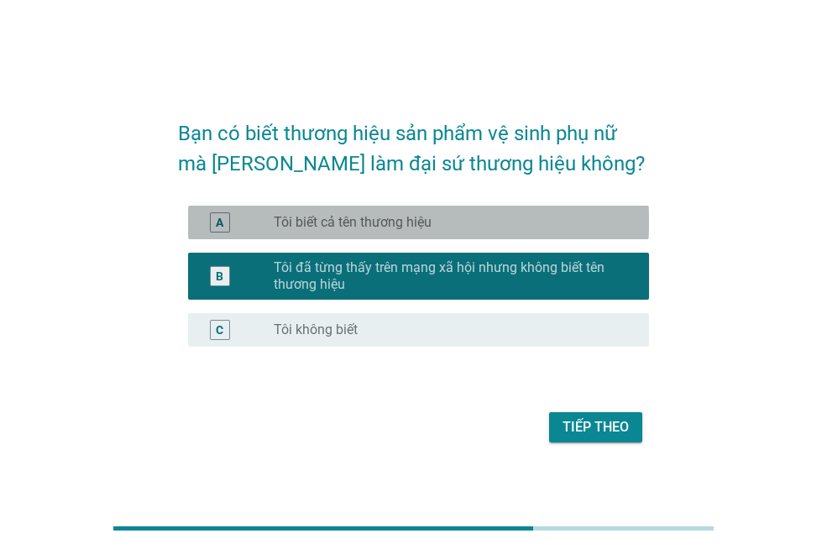
click at [502, 217] on div "radio_button_unchecked Tôi biết cả tên thương hiệu" at bounding box center [448, 222] width 348 height 17
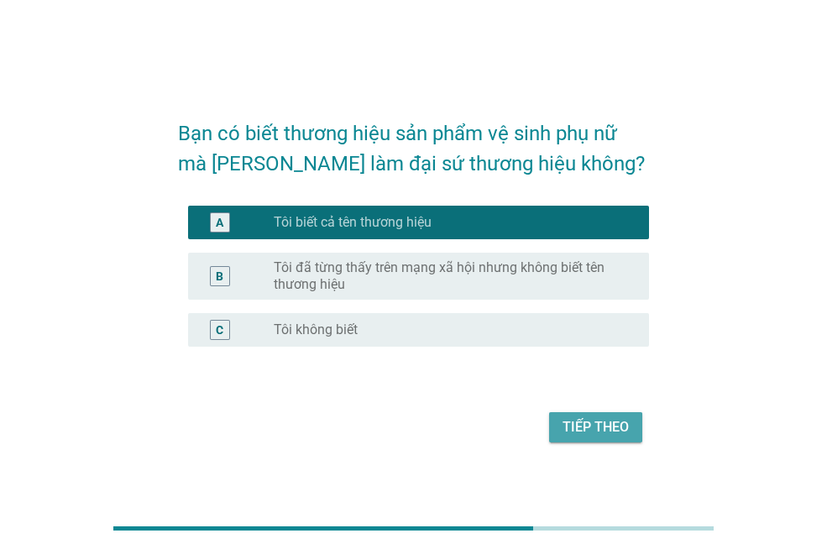
click at [603, 420] on div "Tiếp theo" at bounding box center [596, 427] width 66 height 20
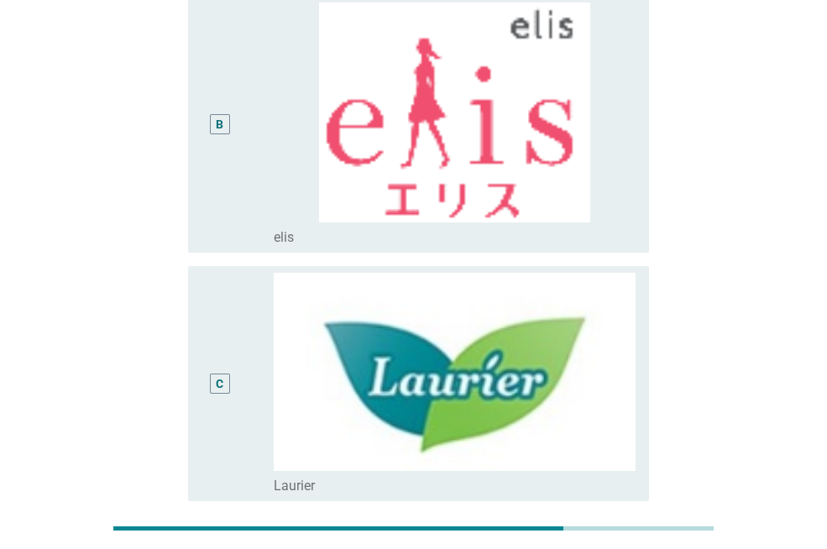
scroll to position [417, 0]
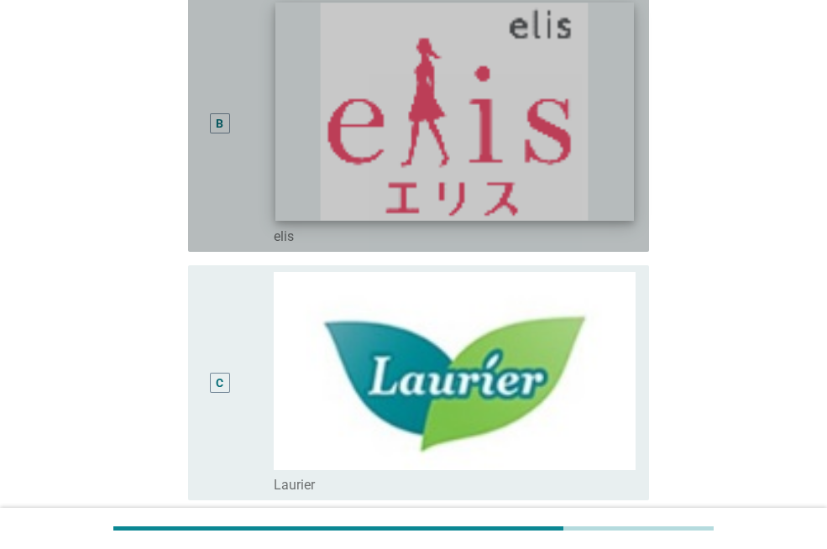
click at [553, 149] on img at bounding box center [454, 111] width 358 height 217
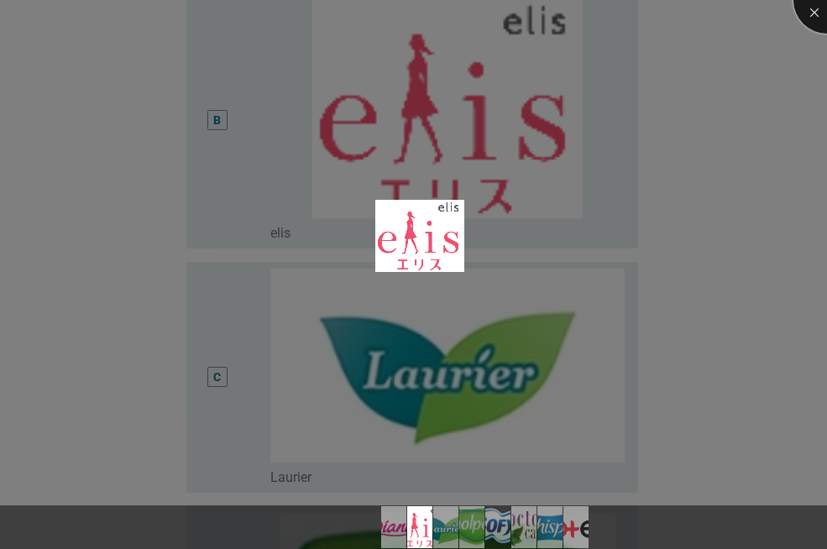
click at [815, 8] on div at bounding box center [826, -1] width 67 height 67
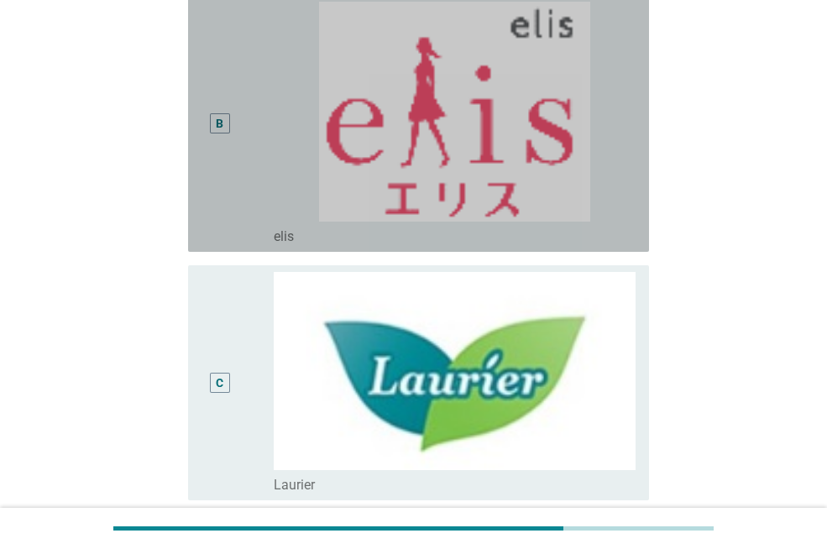
click at [218, 117] on div "B" at bounding box center [220, 124] width 8 height 18
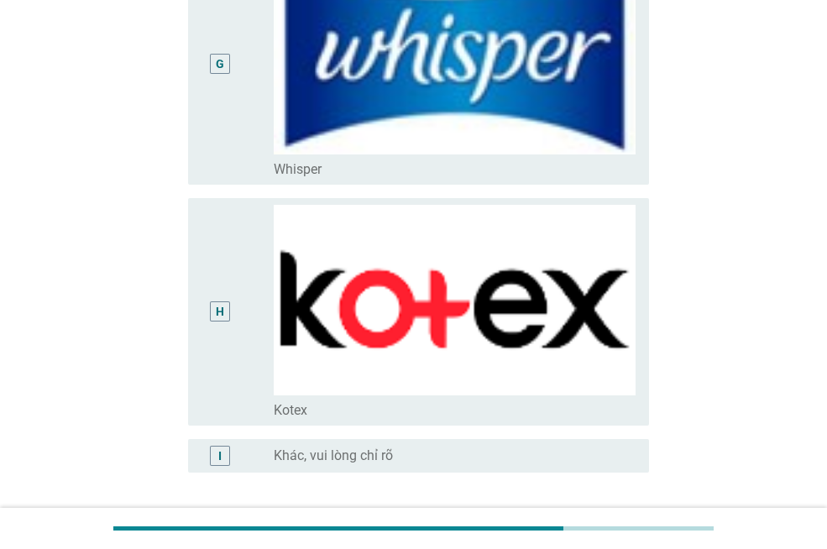
scroll to position [1932, 0]
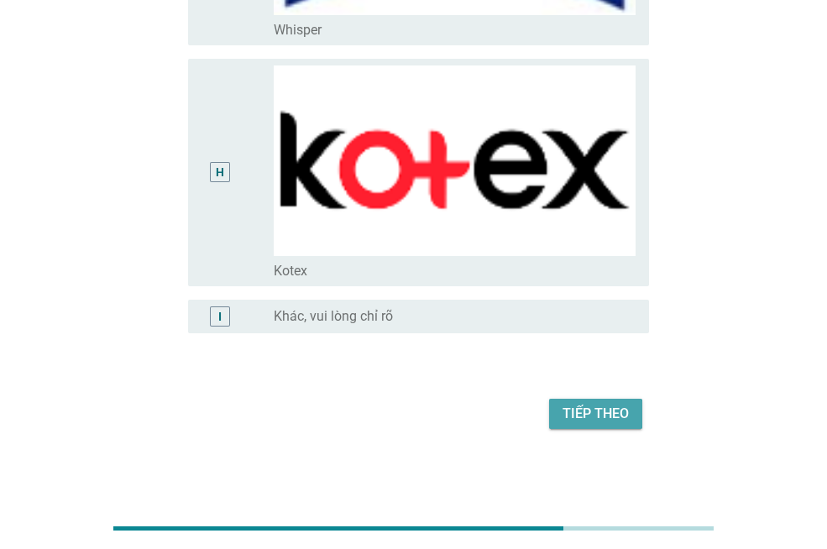
click at [592, 415] on div "Tiếp theo" at bounding box center [596, 414] width 66 height 20
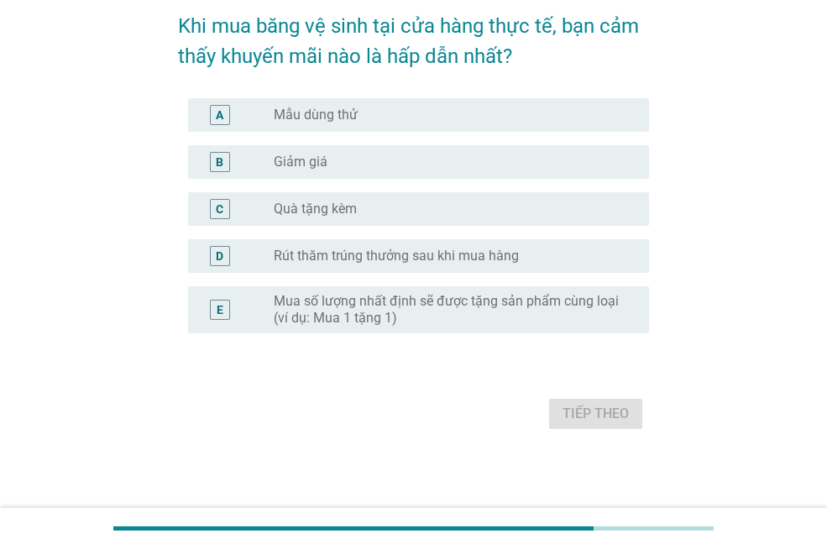
scroll to position [0, 0]
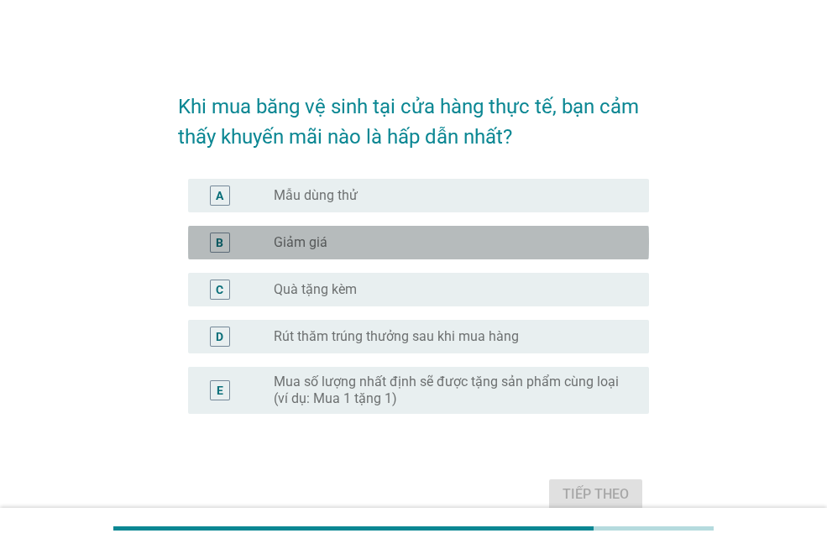
click at [447, 237] on div "radio_button_unchecked Giảm giá" at bounding box center [448, 242] width 348 height 17
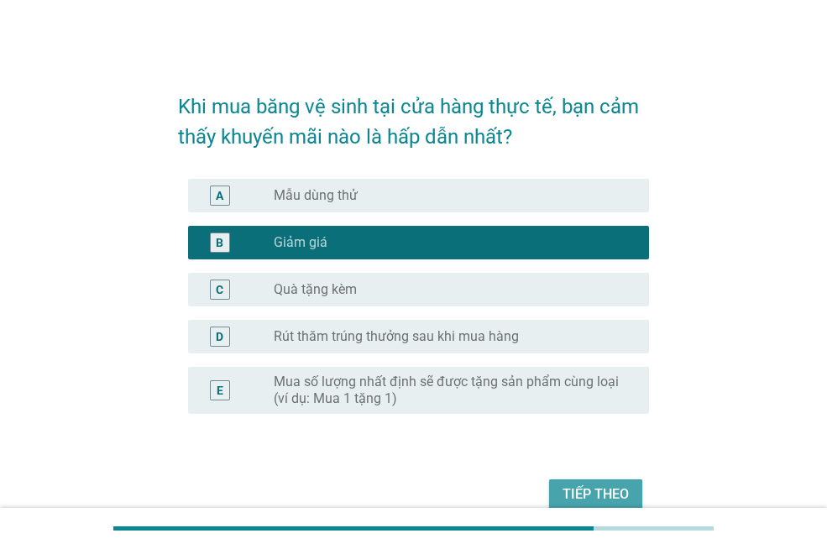
click at [602, 494] on div "Tiếp theo" at bounding box center [596, 494] width 66 height 20
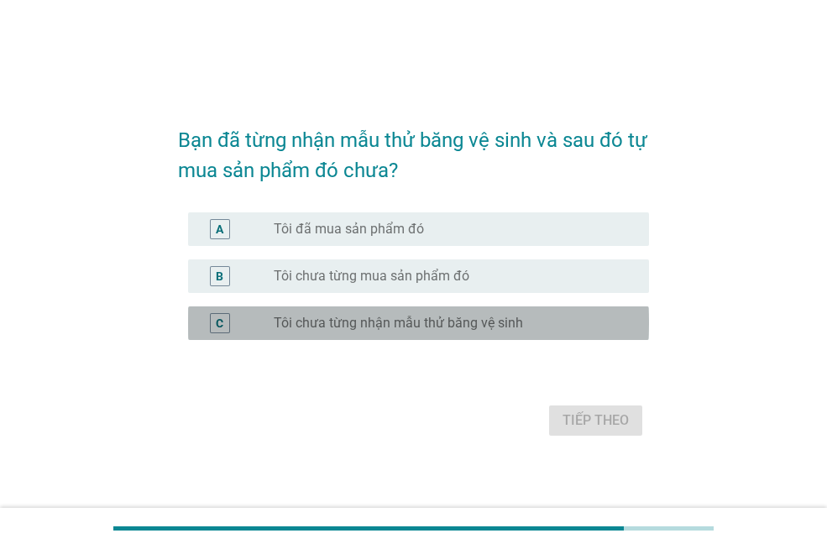
click at [532, 328] on div "radio_button_unchecked Tôi chưa từng nhận mẫu thử băng vệ sinh" at bounding box center [448, 323] width 348 height 17
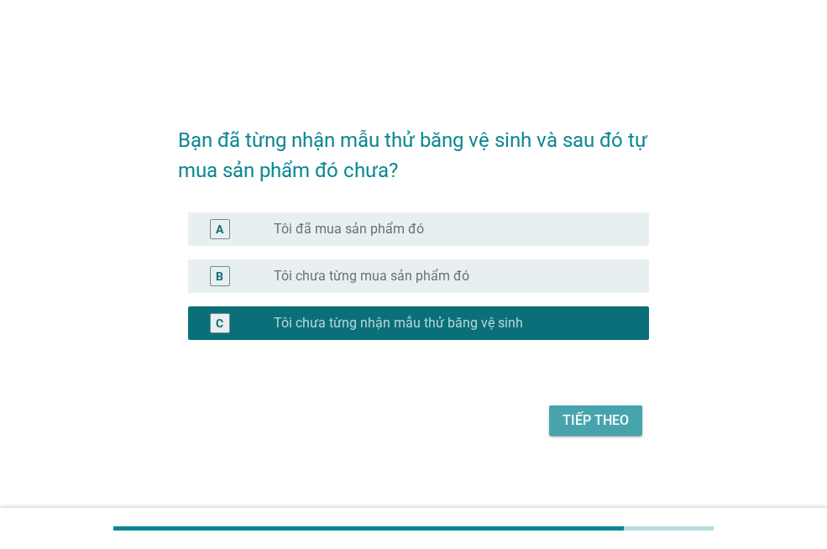
click at [602, 420] on div "Tiếp theo" at bounding box center [596, 421] width 66 height 20
